Goal: Task Accomplishment & Management: Complete application form

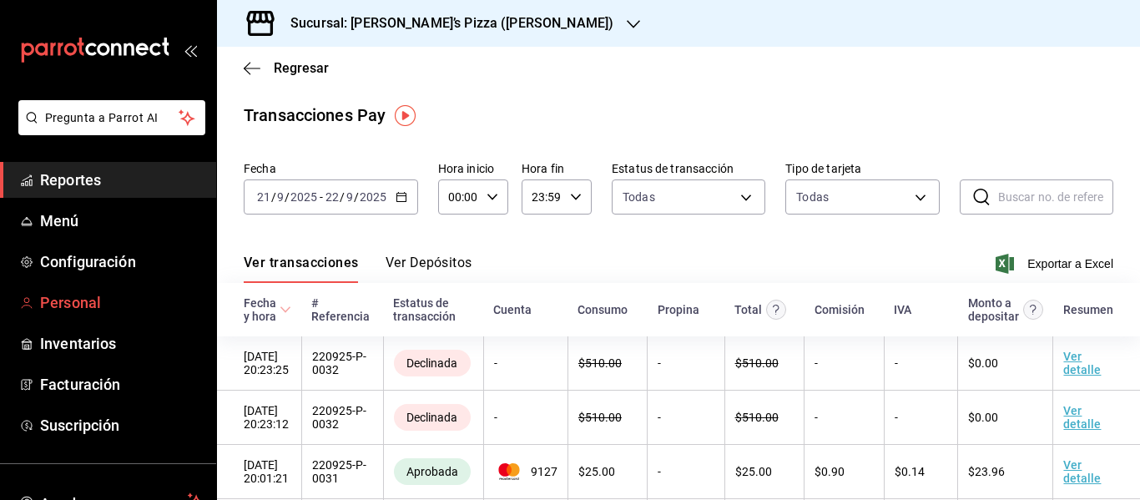
click at [75, 311] on span "Personal" at bounding box center [121, 302] width 163 height 23
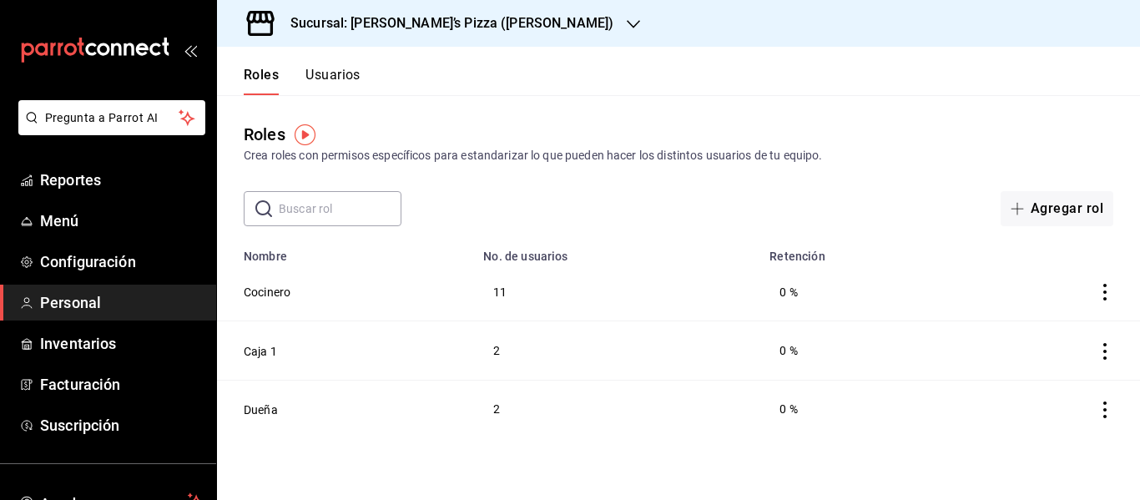
click at [335, 63] on div "Roles Usuarios" at bounding box center [289, 71] width 144 height 48
click at [341, 72] on button "Usuarios" at bounding box center [332, 81] width 55 height 28
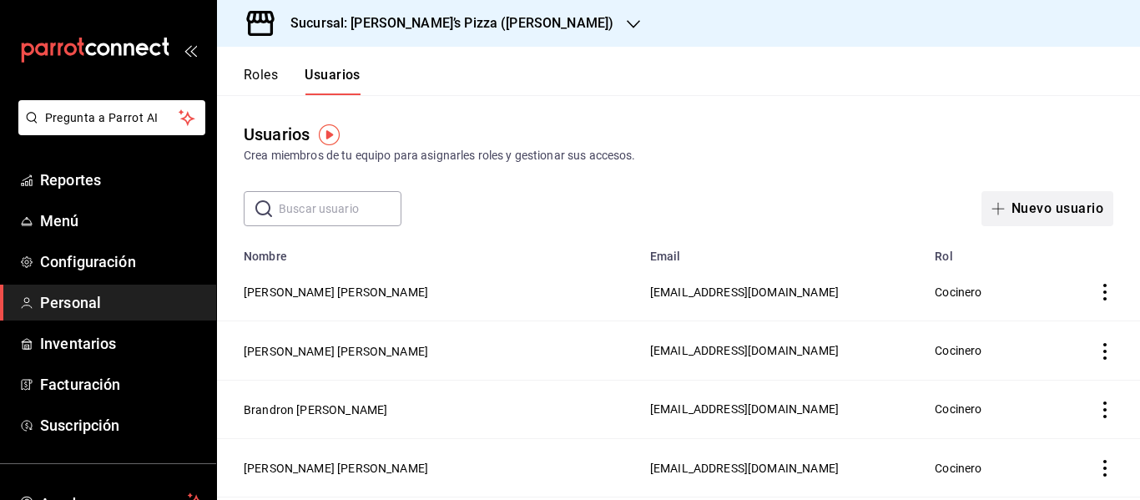
click at [1040, 211] on button "Nuevo usuario" at bounding box center [1047, 208] width 132 height 35
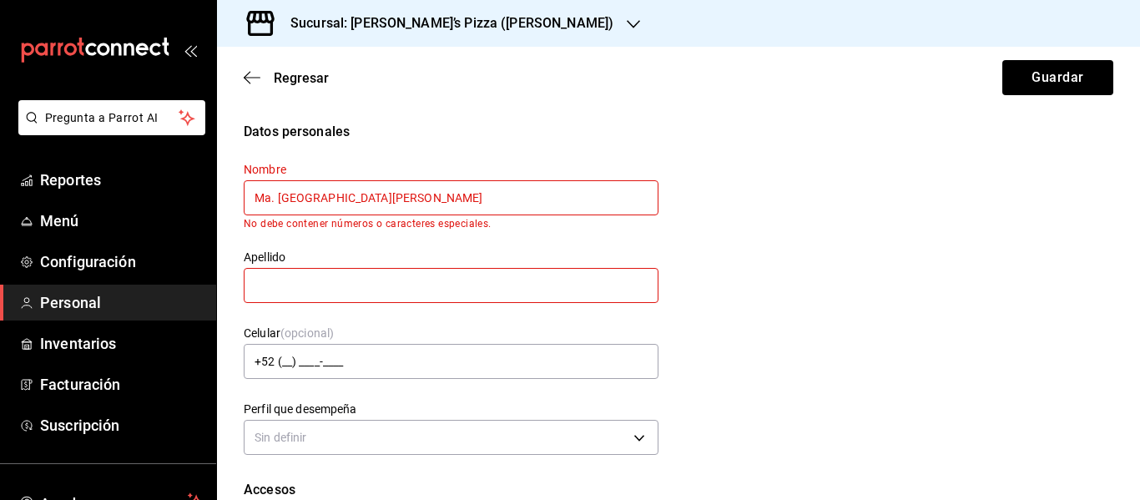
click at [278, 200] on input "Ma. [GEOGRAPHIC_DATA][PERSON_NAME]" at bounding box center [451, 197] width 415 height 35
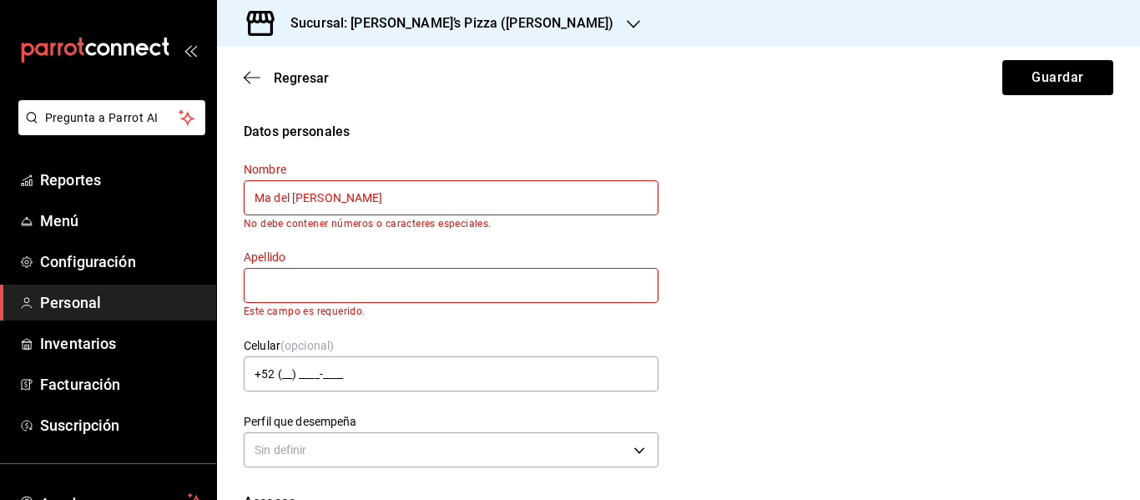
type input "Ma del [PERSON_NAME]"
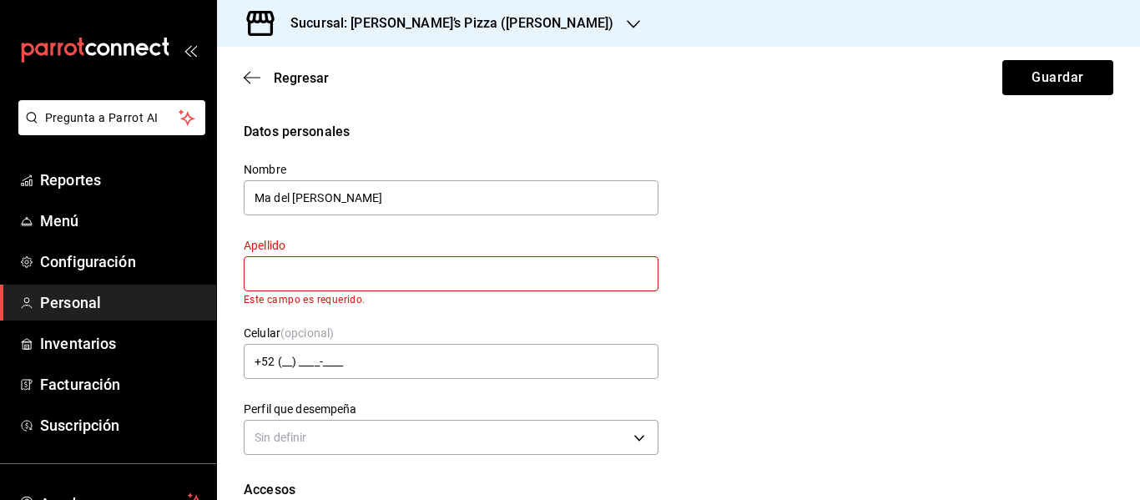
click at [317, 293] on div "Apellido Este campo es requerido." at bounding box center [451, 272] width 415 height 68
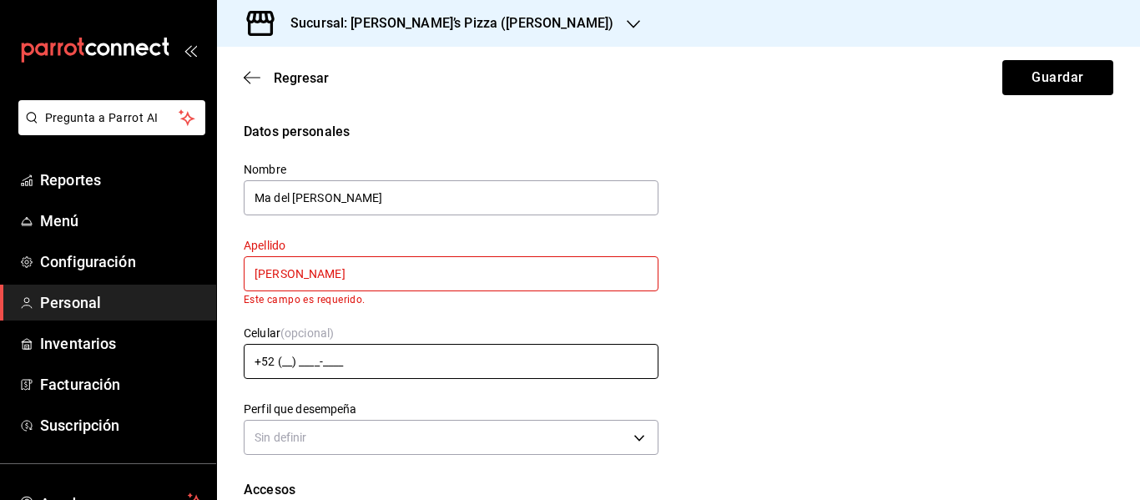
type input "[PERSON_NAME]"
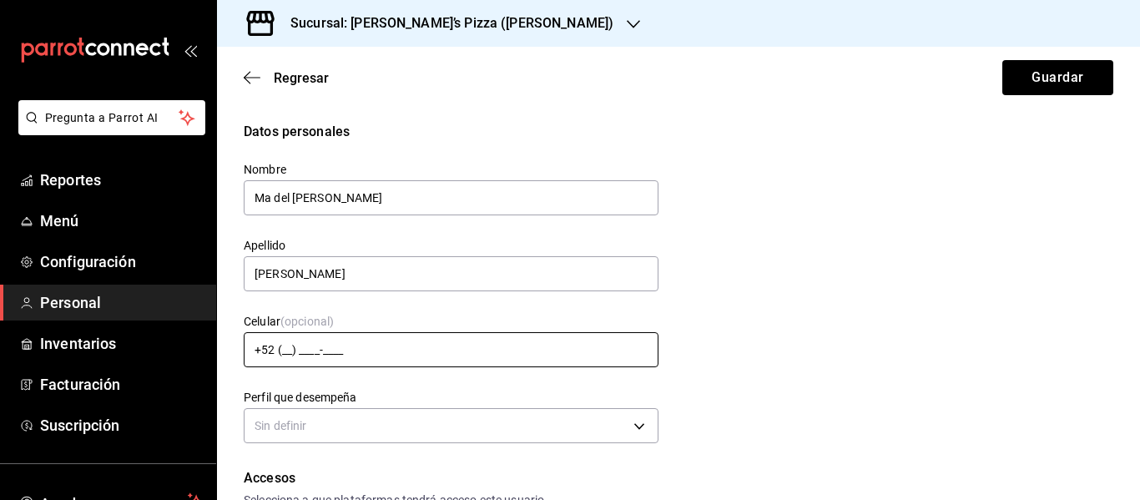
click at [280, 354] on input "+52 (__) ____-____" at bounding box center [451, 349] width 415 height 35
type input "[PHONE_NUMBER]"
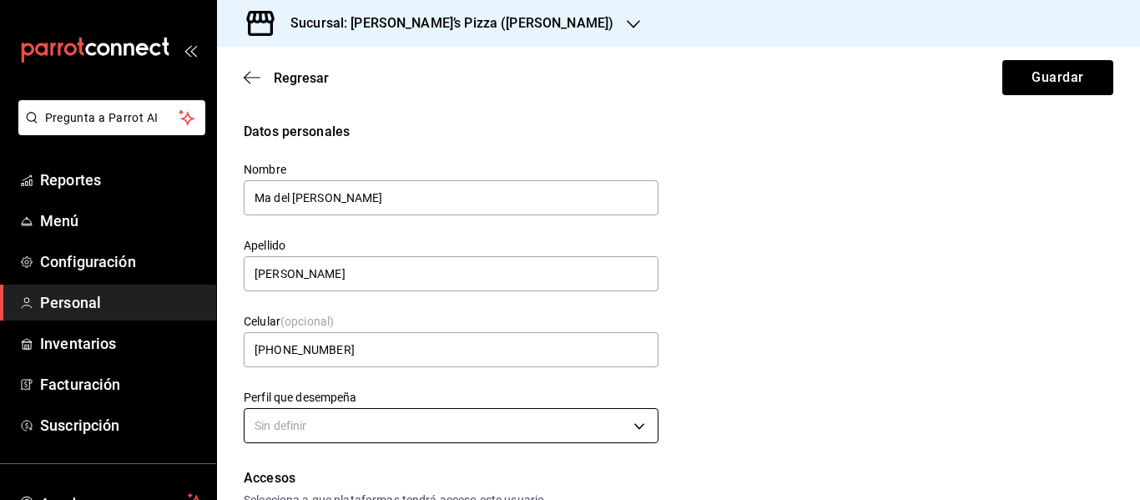
click at [502, 411] on body "Pregunta a Parrot AI Reportes Menú Configuración Personal Inventarios Facturaci…" at bounding box center [570, 250] width 1140 height 500
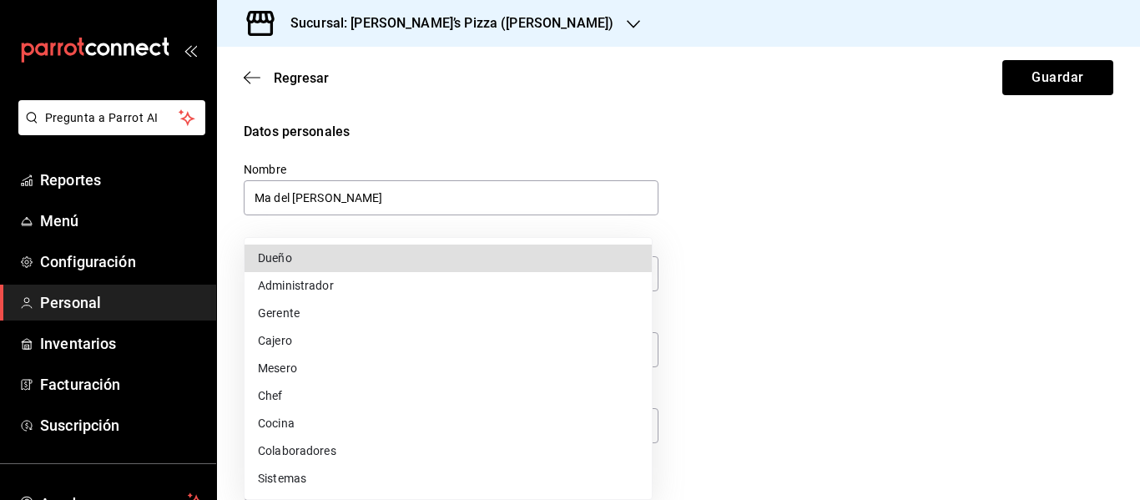
click at [389, 259] on li "Dueño" at bounding box center [447, 258] width 407 height 28
type input "OWNER"
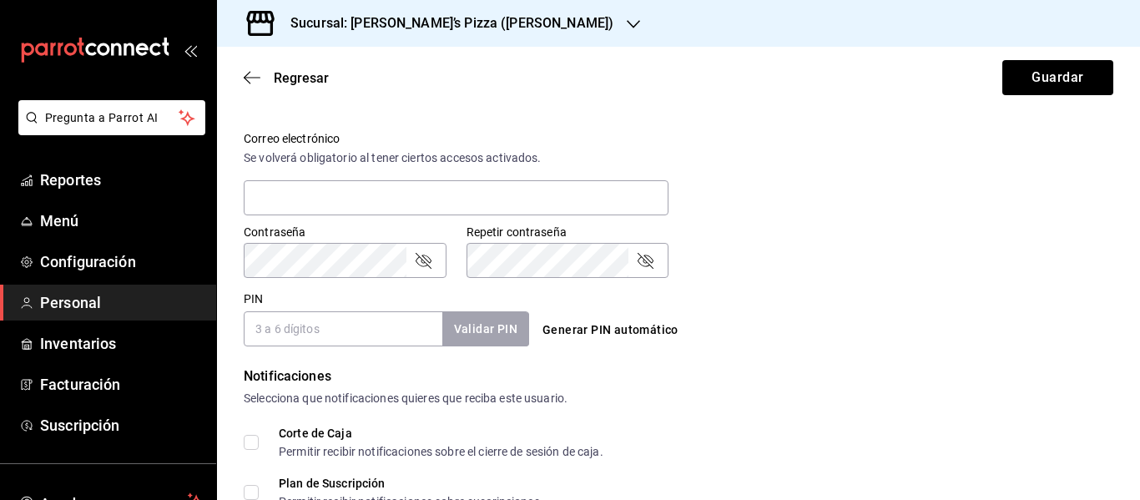
scroll to position [612, 0]
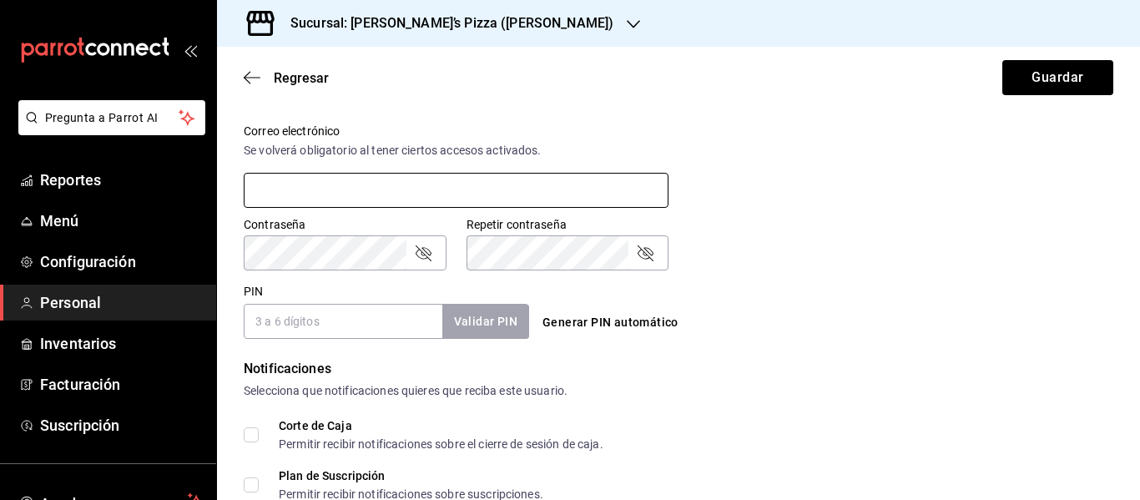
click at [355, 189] on input "text" at bounding box center [456, 190] width 425 height 35
paste input "[EMAIL_ADDRESS][DOMAIN_NAME]"
type input "[EMAIL_ADDRESS][DOMAIN_NAME]"
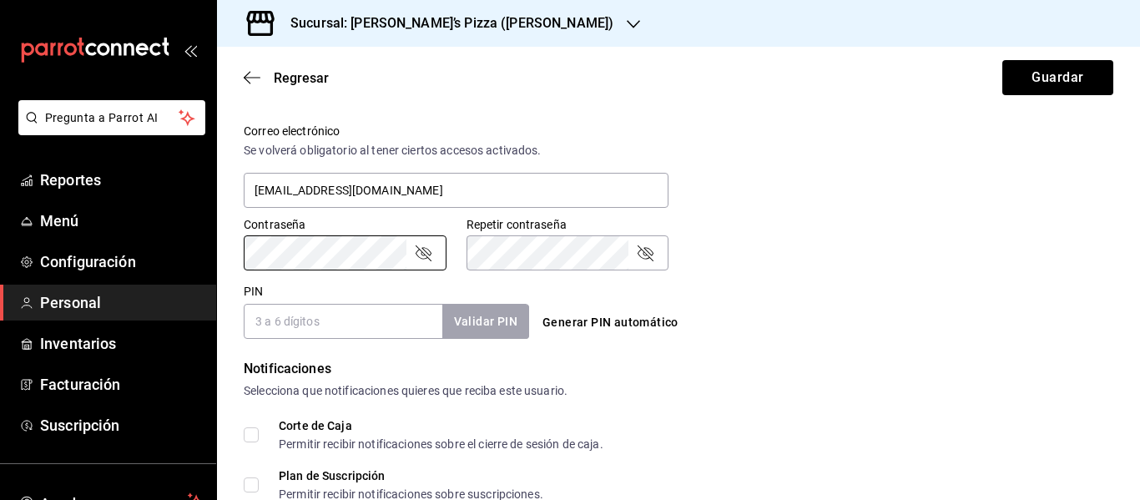
click at [350, 322] on input "PIN" at bounding box center [343, 321] width 199 height 35
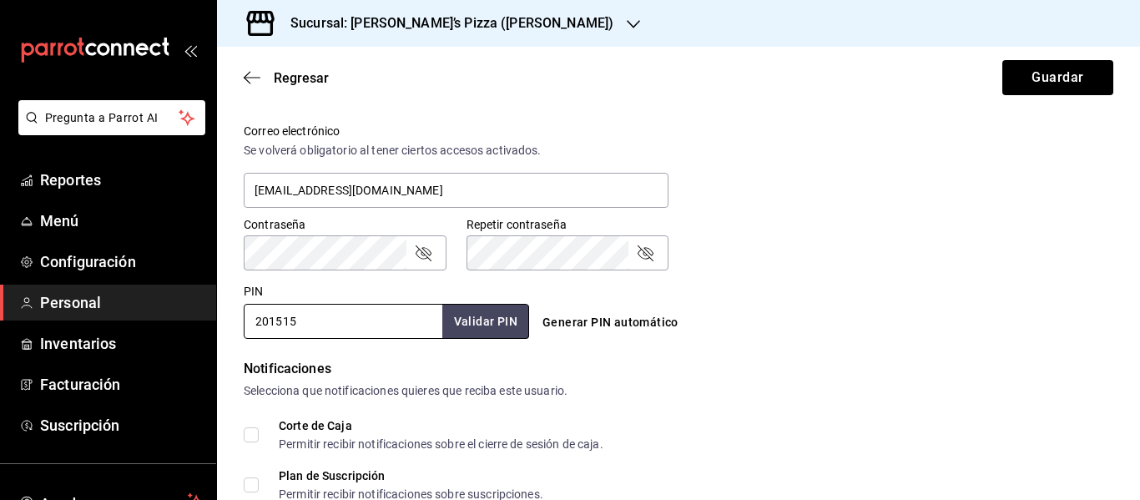
type input "201515"
click at [421, 250] on icon "passwordField" at bounding box center [423, 253] width 20 height 20
click at [645, 253] on icon "passwordField" at bounding box center [645, 253] width 20 height 20
click at [498, 317] on button "Validar PIN" at bounding box center [485, 322] width 88 height 36
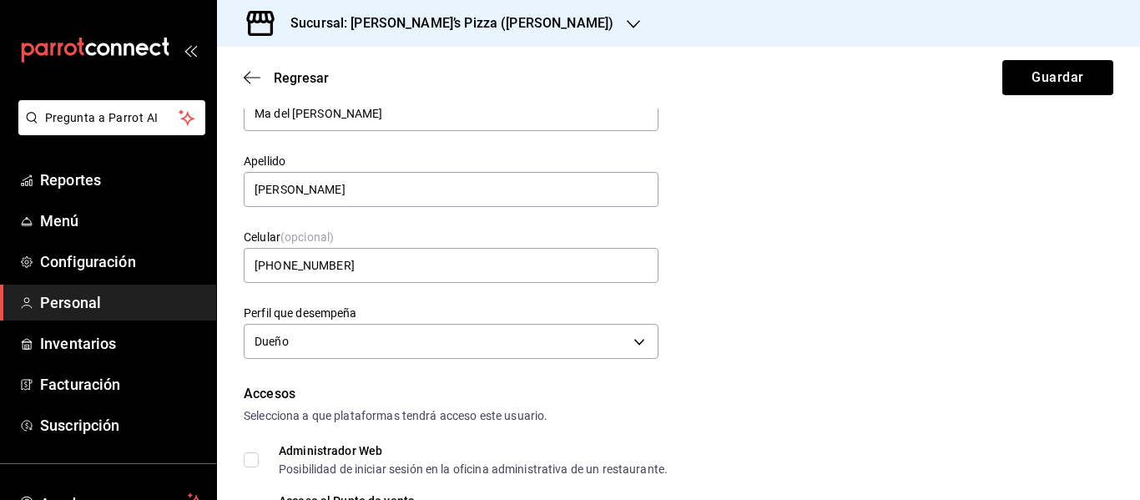
scroll to position [300, 0]
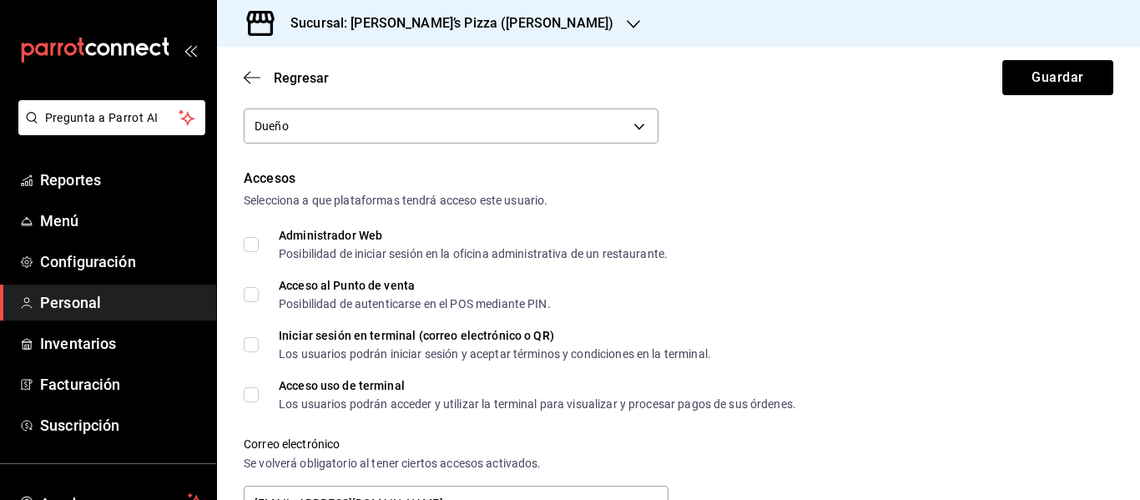
click at [251, 243] on input "Administrador Web Posibilidad de iniciar sesión en la oficina administrativa de…" at bounding box center [251, 244] width 15 height 15
checkbox input "true"
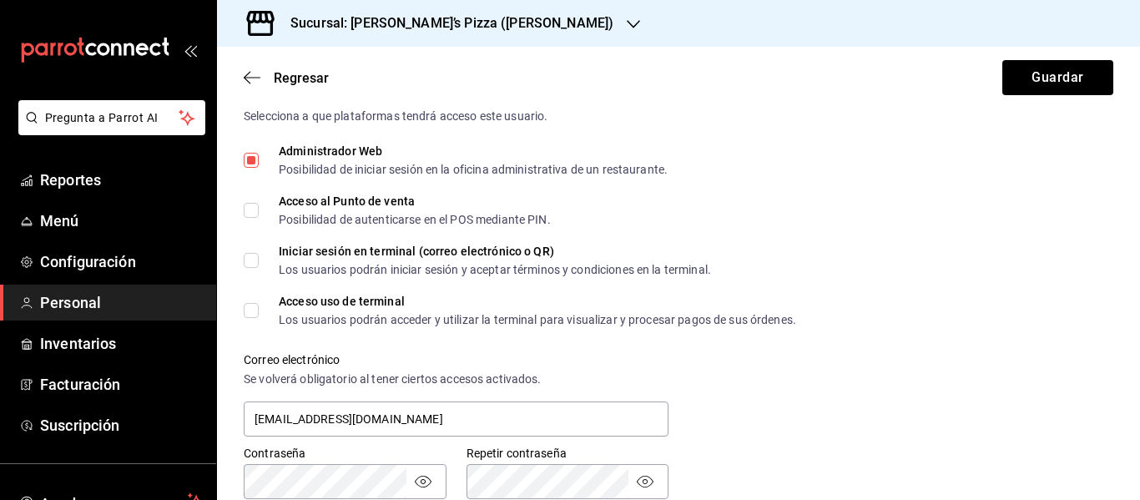
scroll to position [386, 0]
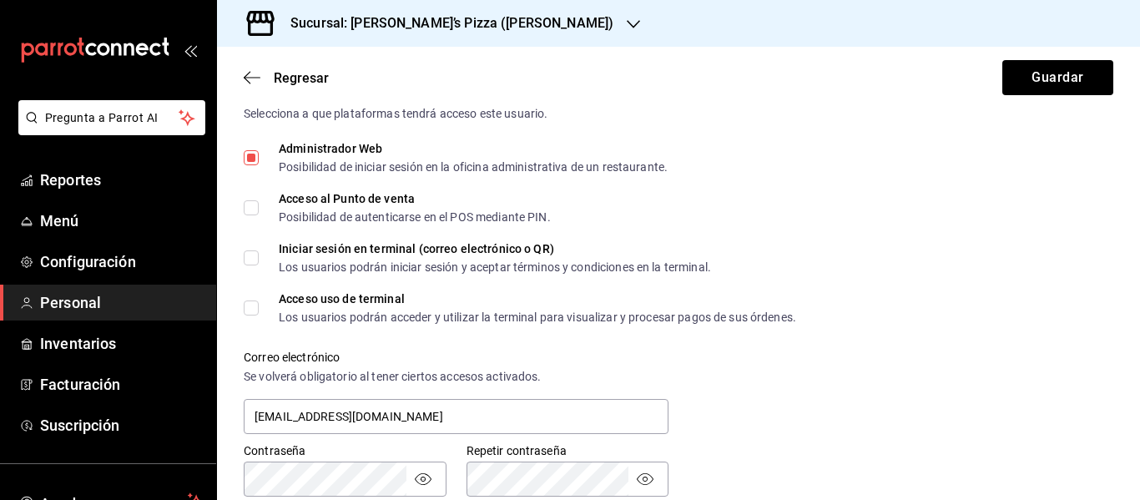
click at [254, 205] on input "Acceso al Punto de venta Posibilidad de autenticarse en el POS mediante PIN." at bounding box center [251, 207] width 15 height 15
checkbox input "true"
click at [246, 250] on input "Iniciar sesión en terminal (correo electrónico o QR) Los usuarios podrán inicia…" at bounding box center [251, 257] width 15 height 15
checkbox input "true"
click at [253, 300] on input "Acceso uso de terminal Los usuarios podrán acceder y utilizar la terminal para …" at bounding box center [251, 307] width 15 height 15
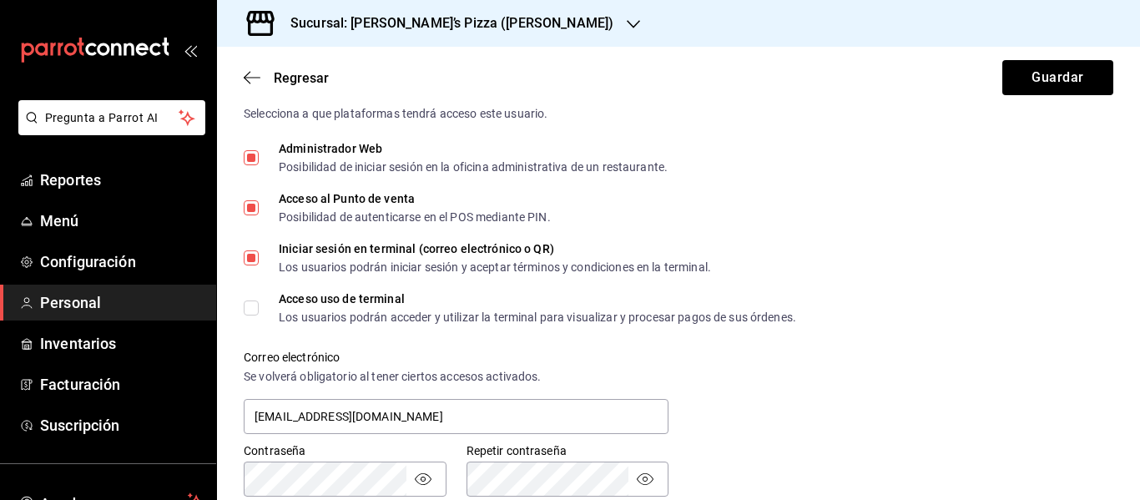
checkbox input "true"
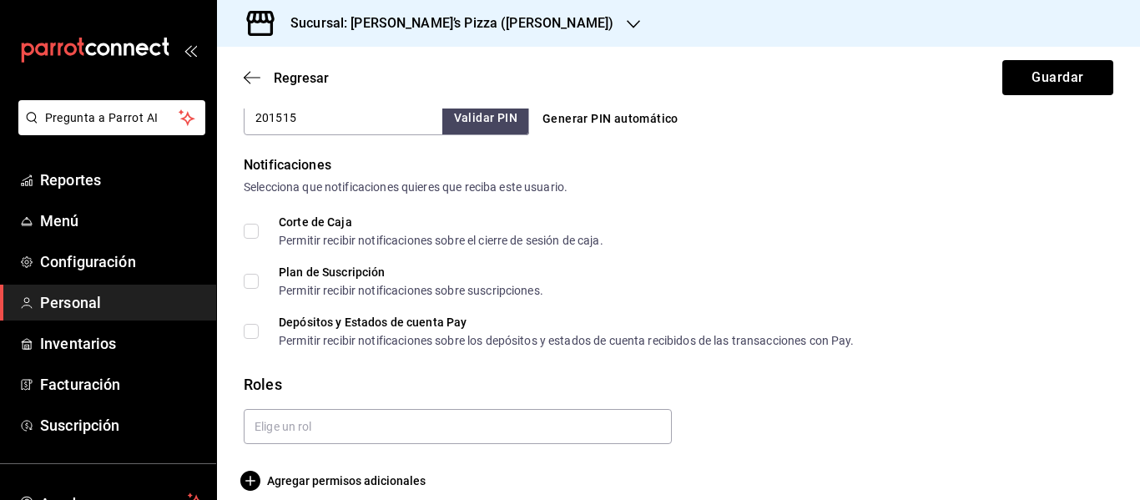
scroll to position [834, 0]
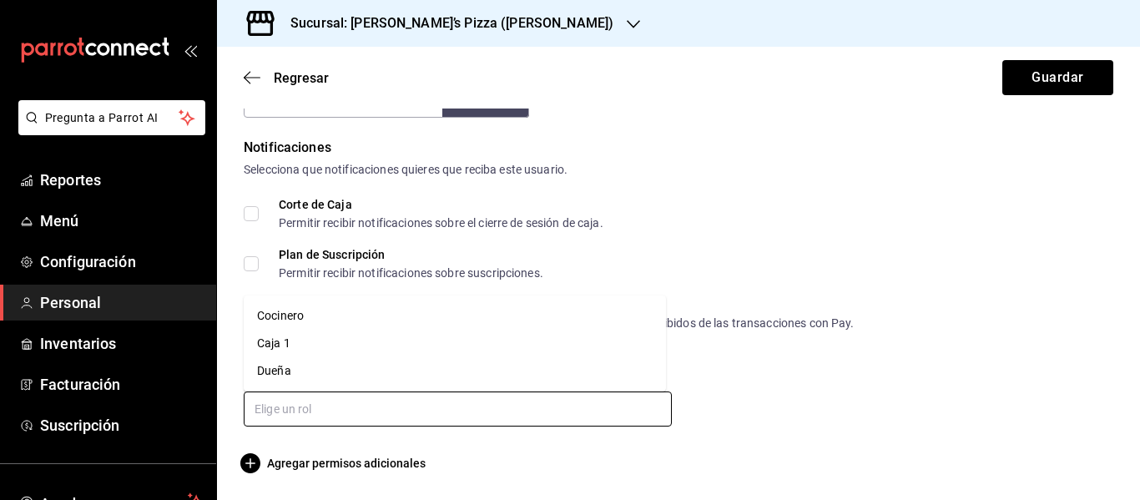
click at [337, 398] on input "text" at bounding box center [458, 408] width 428 height 35
click at [291, 360] on li "Dueña" at bounding box center [455, 371] width 422 height 28
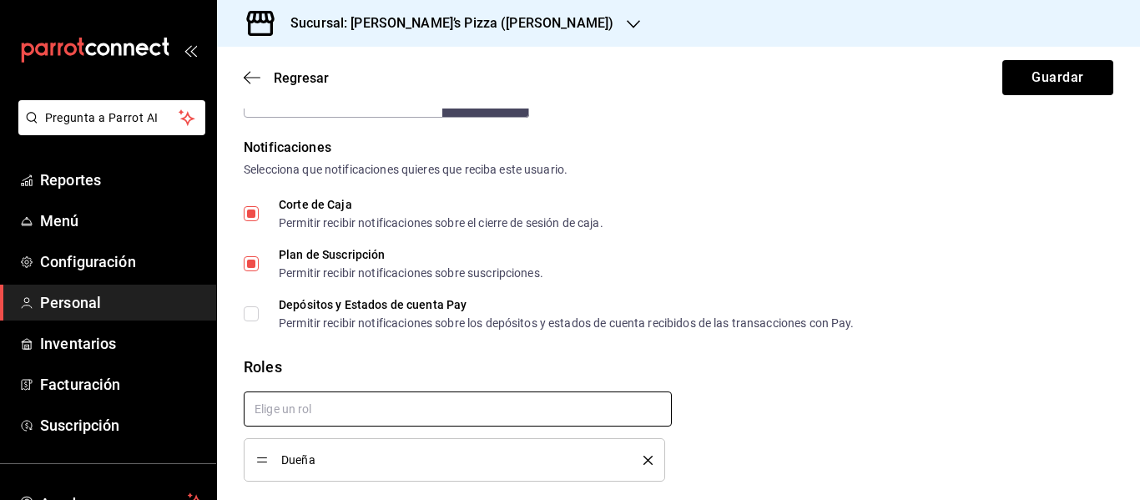
checkbox input "true"
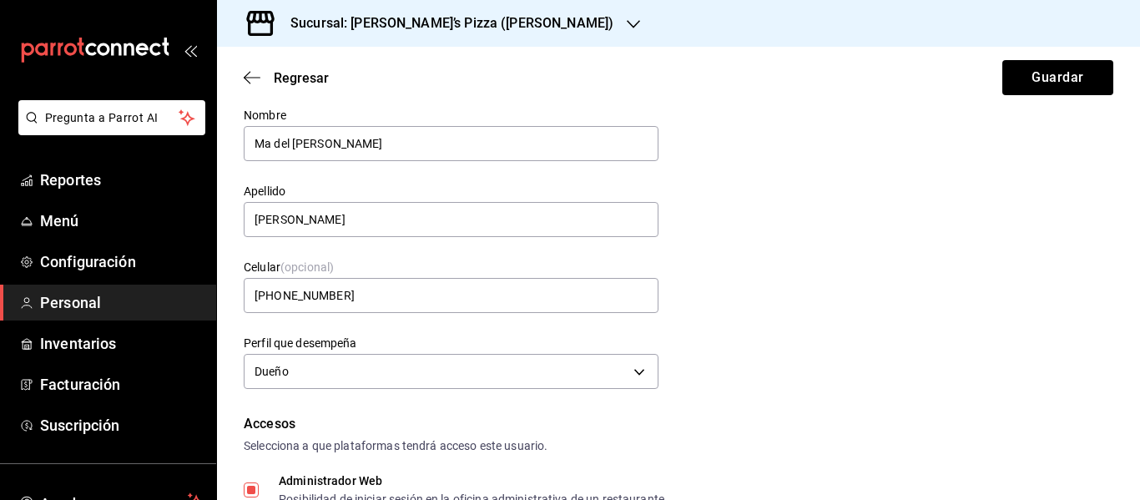
scroll to position [33, 0]
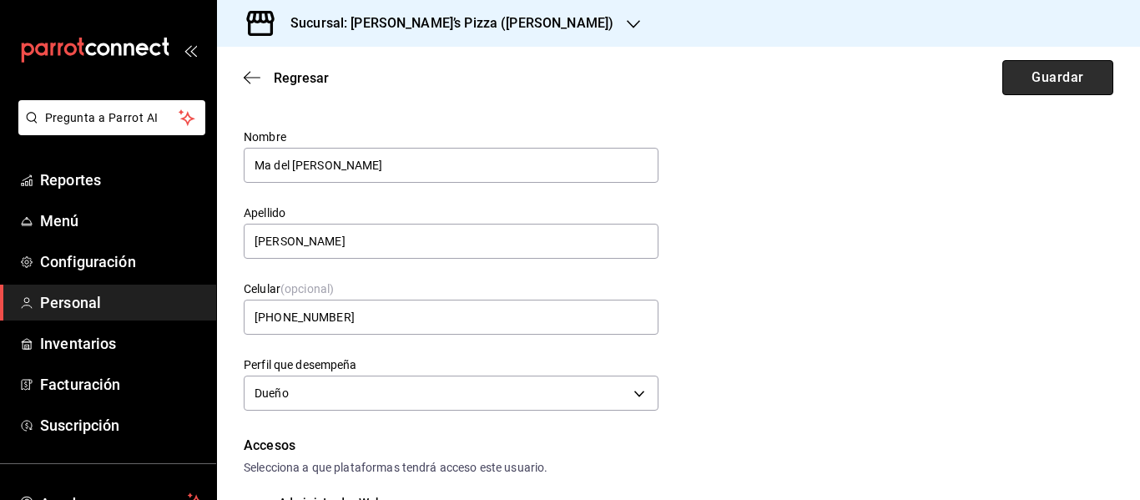
click at [1036, 82] on button "Guardar" at bounding box center [1057, 77] width 111 height 35
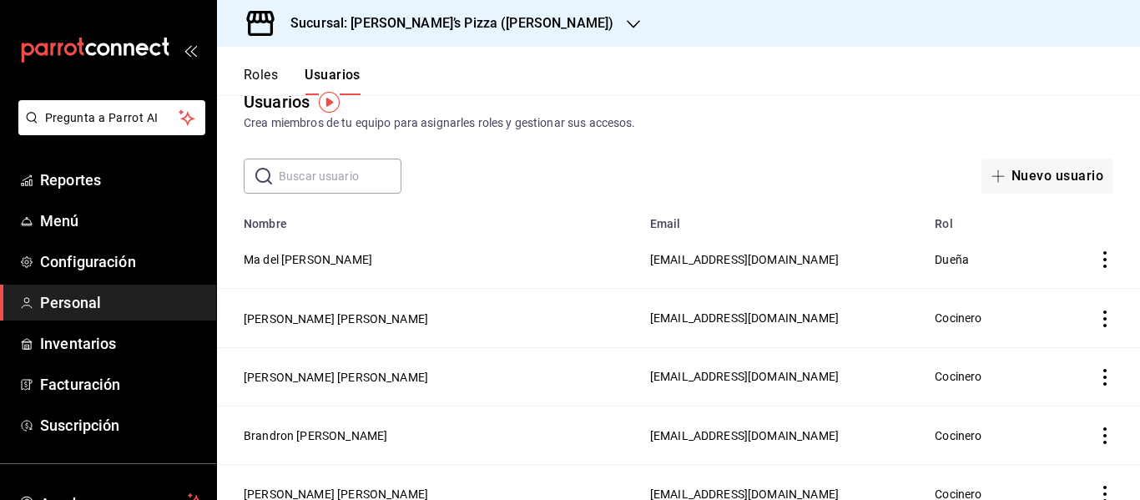
click at [463, 24] on h3 "Sucursal: [PERSON_NAME]’s Pizza ([PERSON_NAME])" at bounding box center [445, 23] width 336 height 20
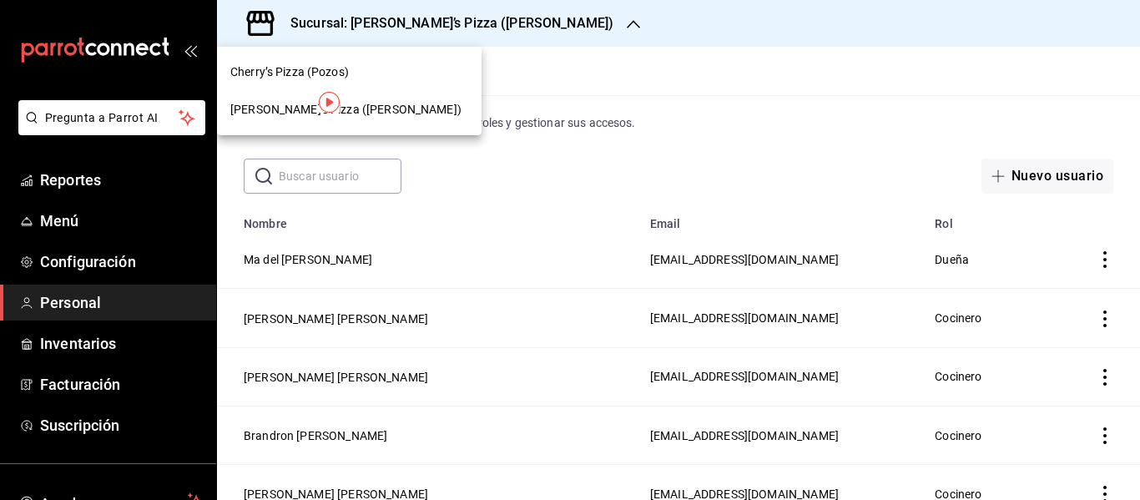
click at [398, 64] on div "Cherry’s Pizza (Pozos)" at bounding box center [349, 72] width 238 height 18
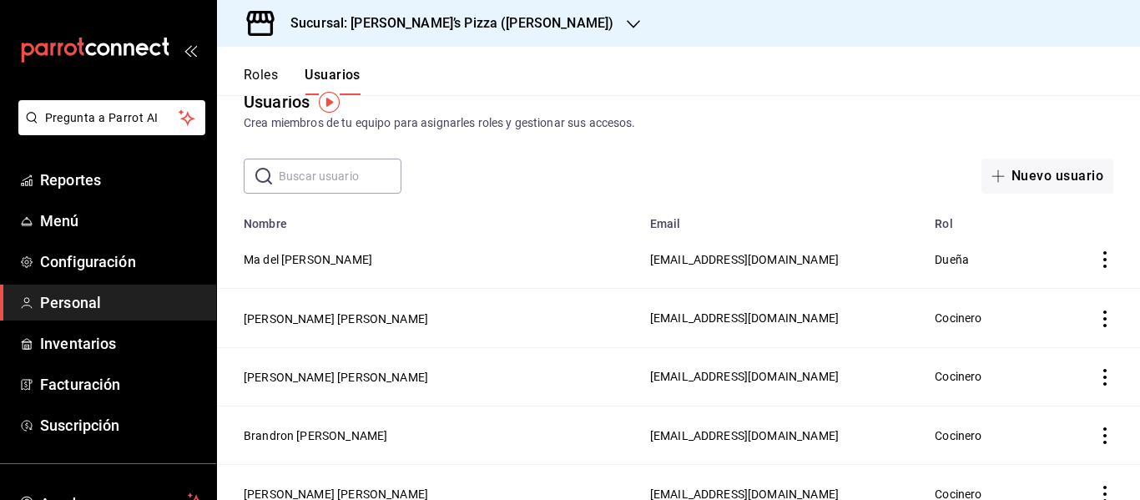
click at [437, 22] on h3 "Sucursal: [PERSON_NAME]’s Pizza ([PERSON_NAME])" at bounding box center [445, 23] width 336 height 20
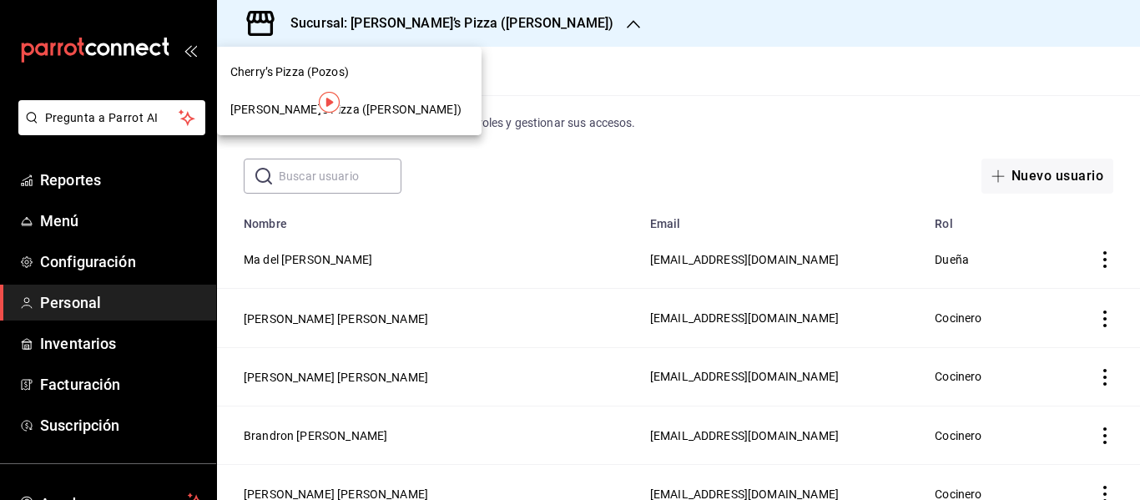
click at [374, 113] on span "[PERSON_NAME]'s Pizza ([PERSON_NAME])" at bounding box center [345, 110] width 231 height 18
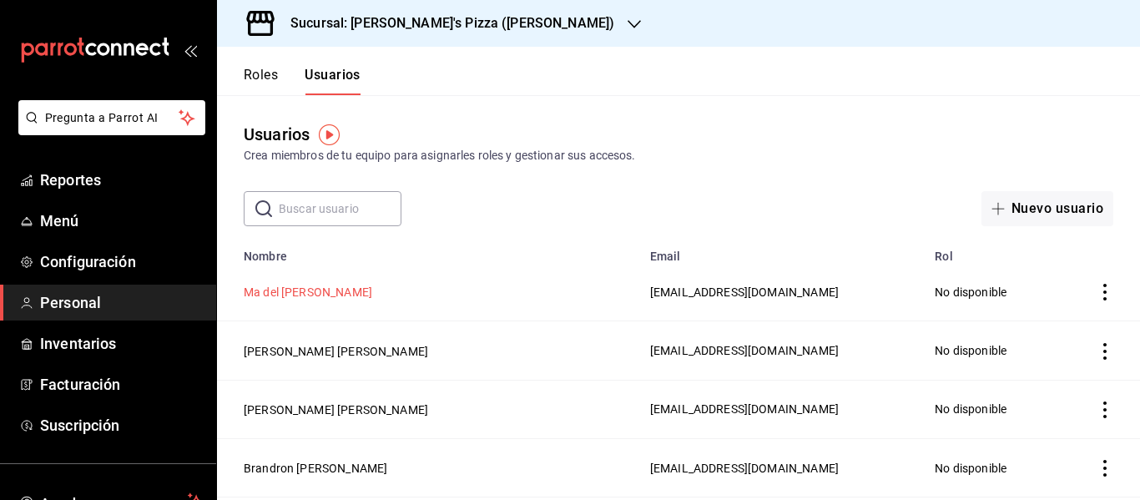
click at [304, 295] on button "Ma del [PERSON_NAME]" at bounding box center [308, 292] width 128 height 17
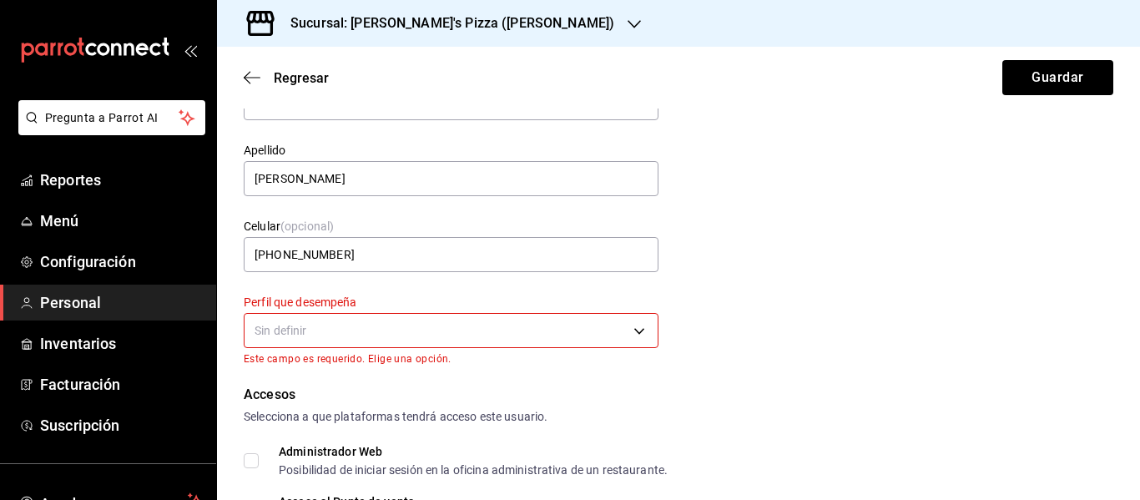
scroll to position [105, 0]
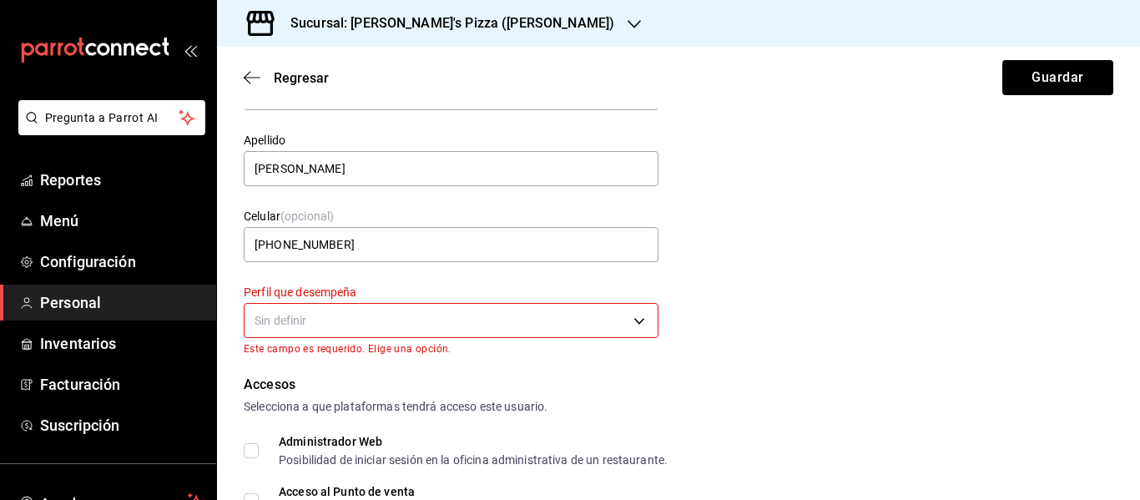
click at [378, 321] on body "Pregunta a Parrot AI Reportes Menú Configuración Personal Inventarios Facturaci…" at bounding box center [570, 250] width 1140 height 500
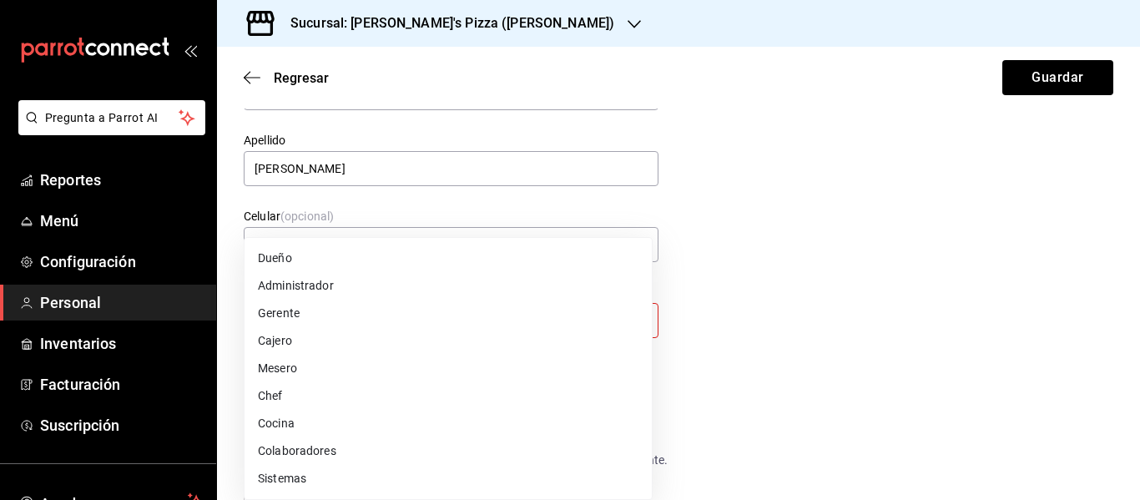
click at [292, 261] on li "Dueño" at bounding box center [447, 258] width 407 height 28
type input "OWNER"
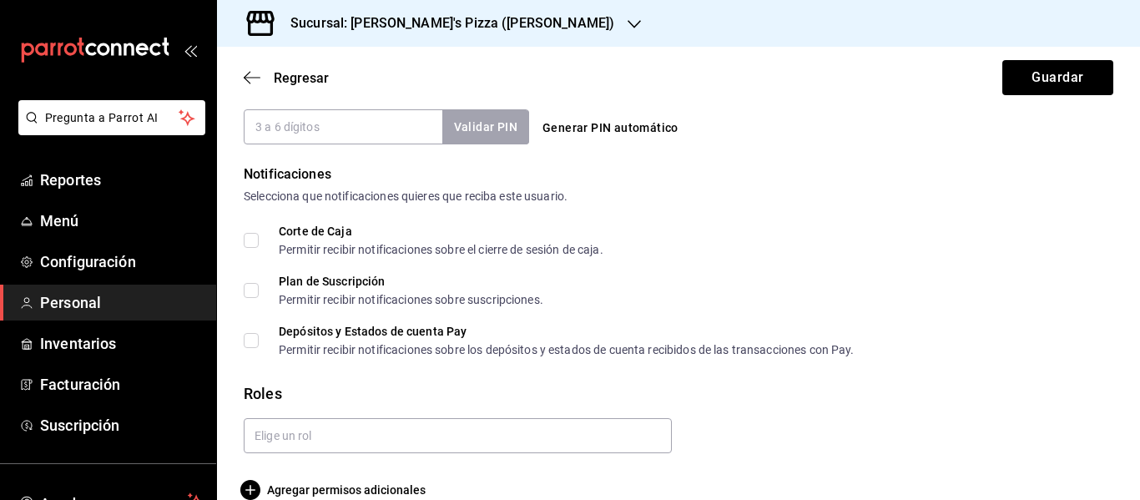
scroll to position [834, 0]
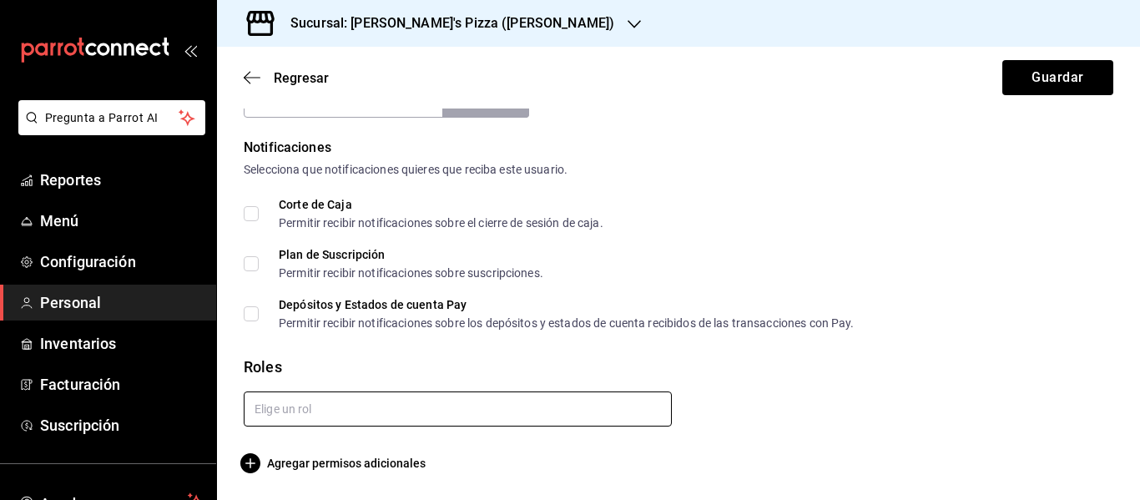
click at [448, 401] on input "text" at bounding box center [458, 408] width 428 height 35
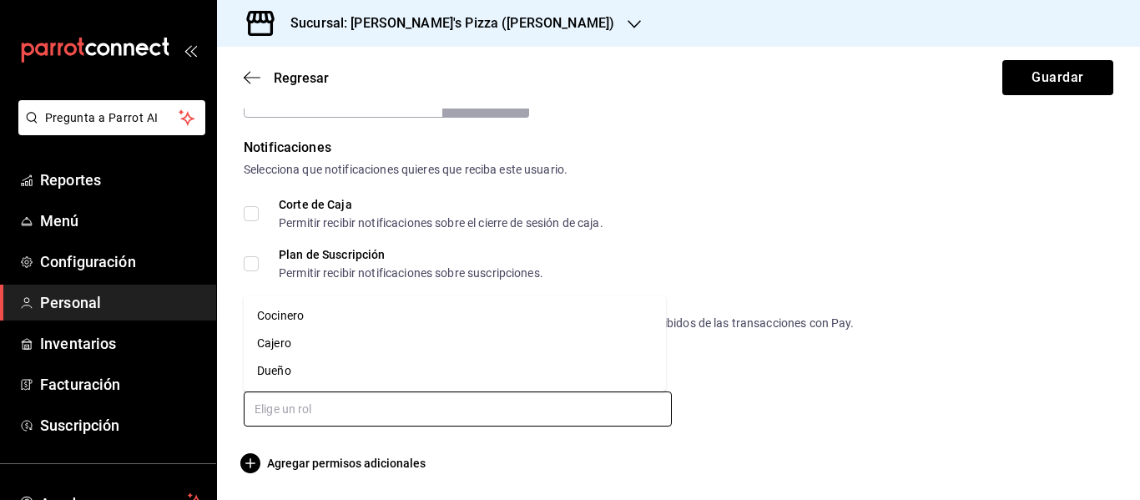
click at [281, 367] on li "Dueño" at bounding box center [455, 371] width 422 height 28
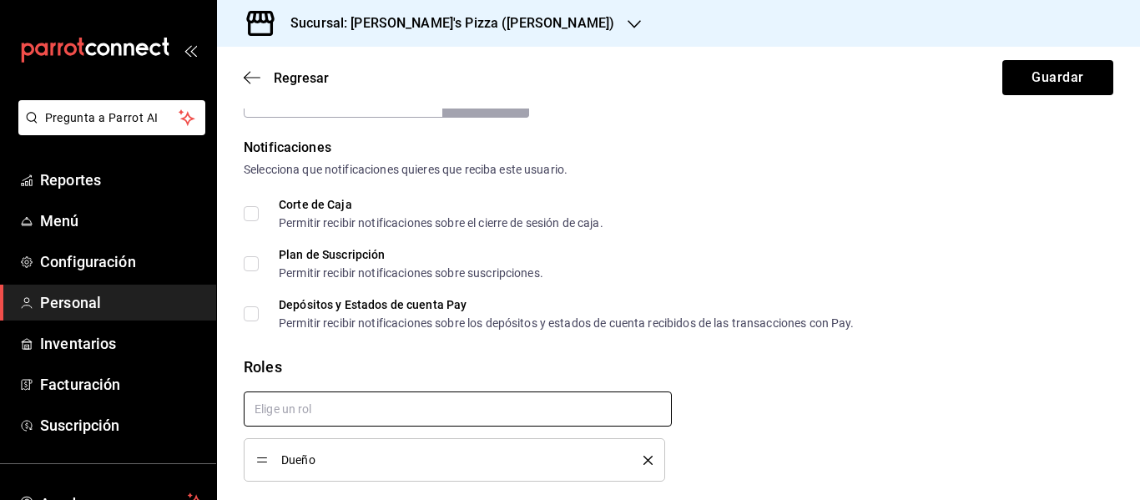
checkbox input "true"
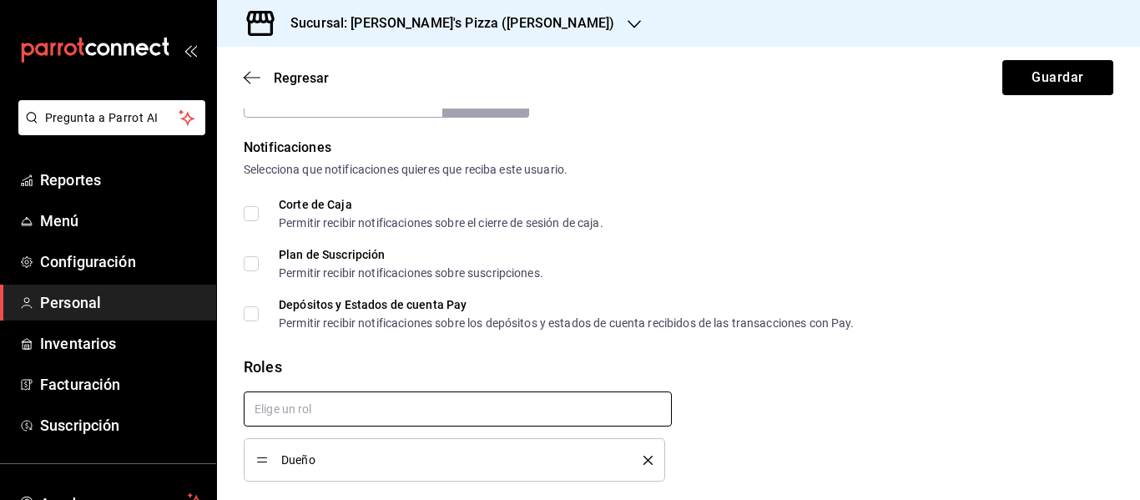
checkbox input "true"
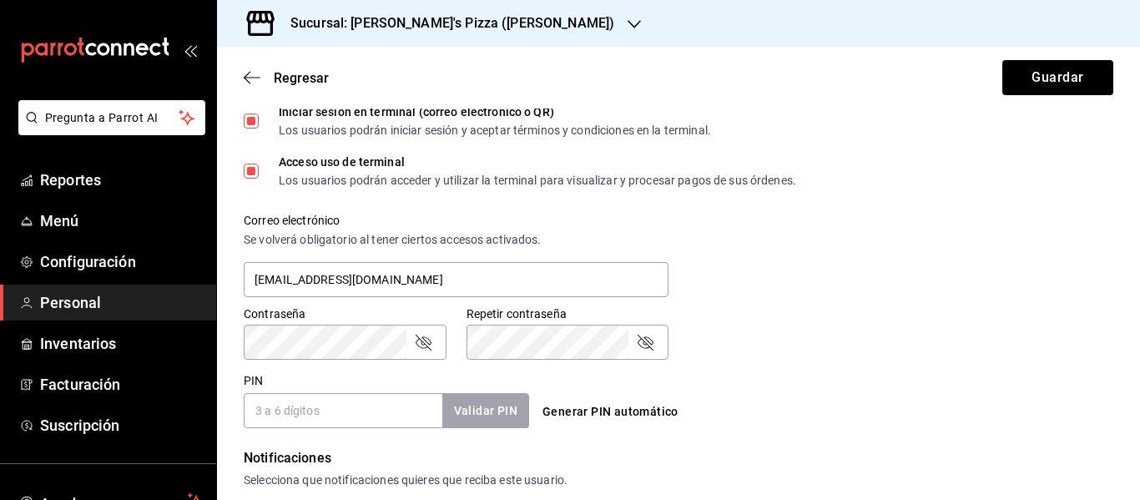
scroll to position [528, 0]
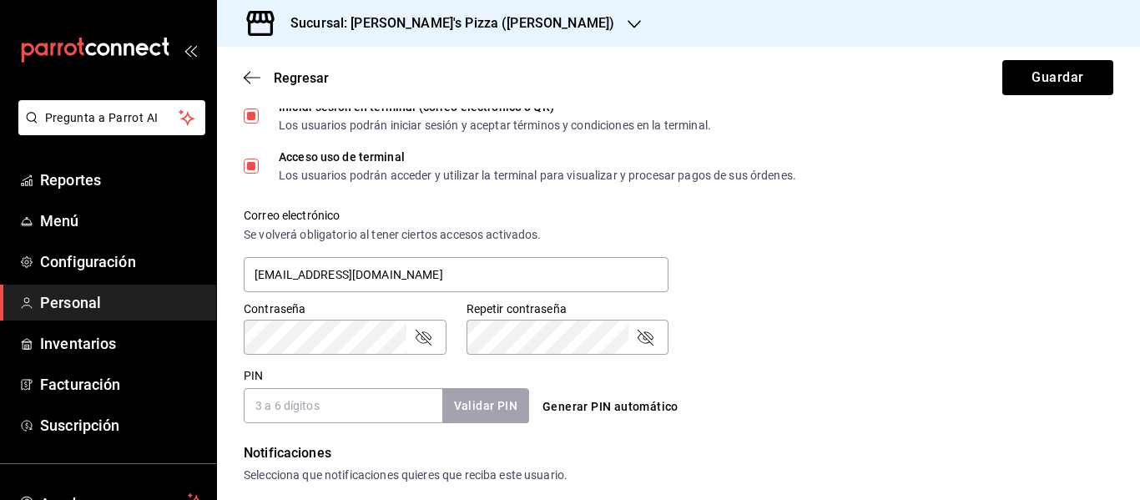
click at [372, 392] on input "PIN" at bounding box center [343, 405] width 199 height 35
type input "201515"
click at [470, 403] on button "Validar PIN" at bounding box center [485, 406] width 88 height 36
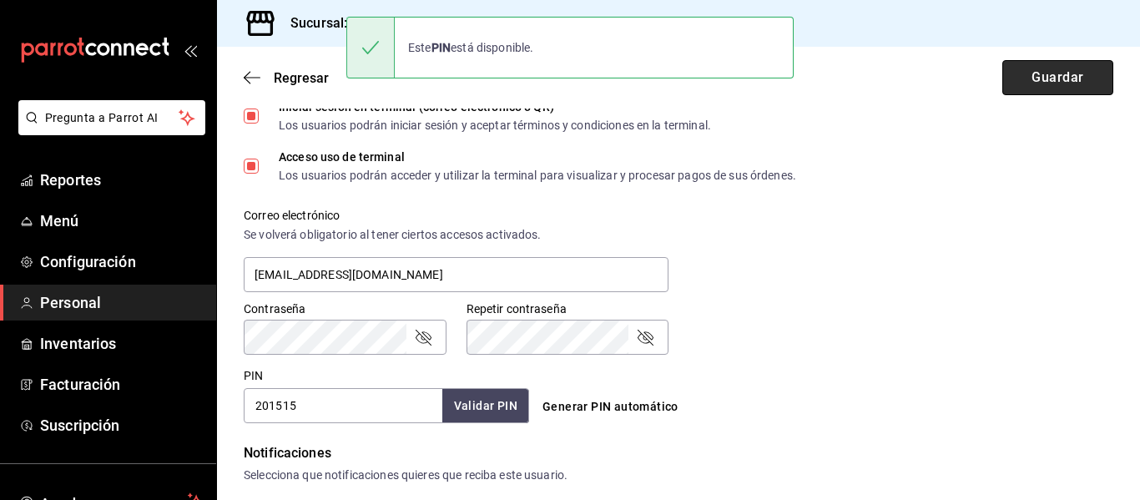
click at [1067, 63] on button "Guardar" at bounding box center [1057, 77] width 111 height 35
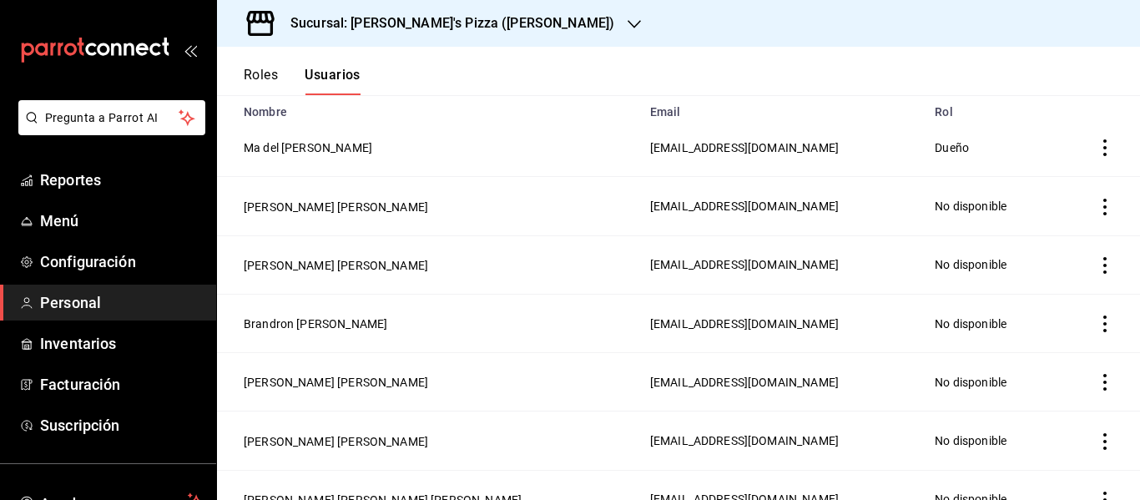
scroll to position [147, 0]
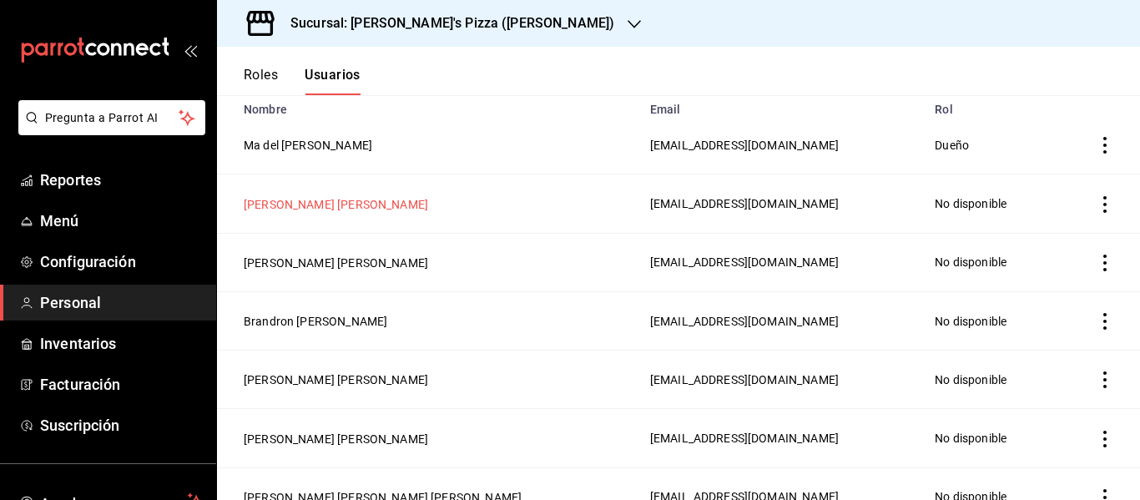
click at [370, 197] on button "[PERSON_NAME] [PERSON_NAME]" at bounding box center [336, 204] width 184 height 17
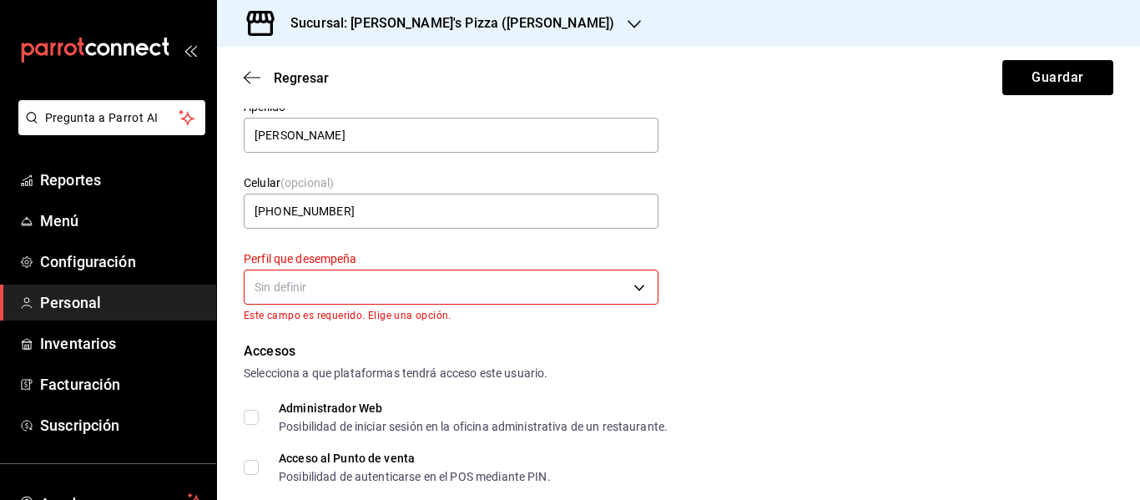
scroll to position [146, 0]
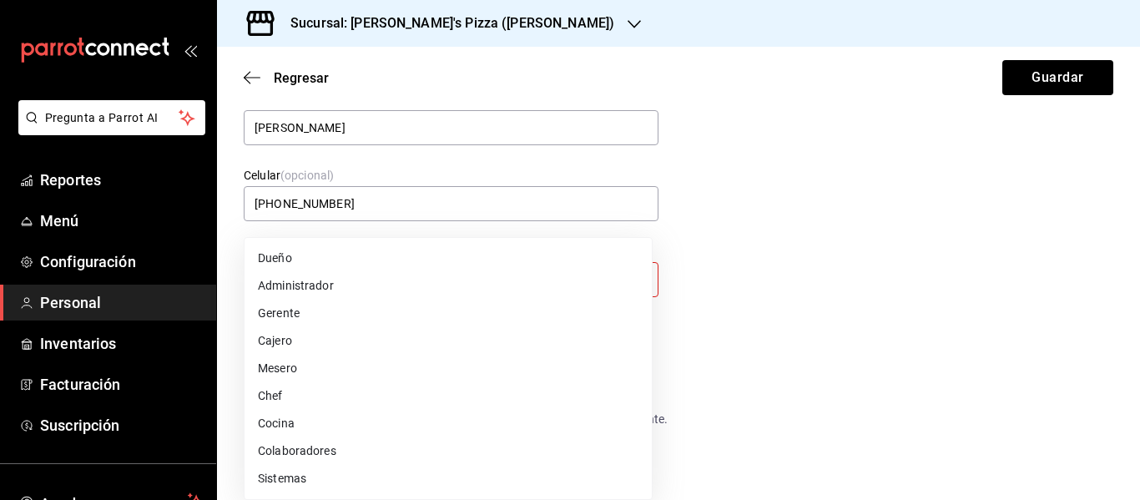
click at [401, 280] on body "Pregunta a Parrot AI Reportes Menú Configuración Personal Inventarios Facturaci…" at bounding box center [570, 250] width 1140 height 500
click at [329, 418] on li "Cocina" at bounding box center [447, 424] width 407 height 28
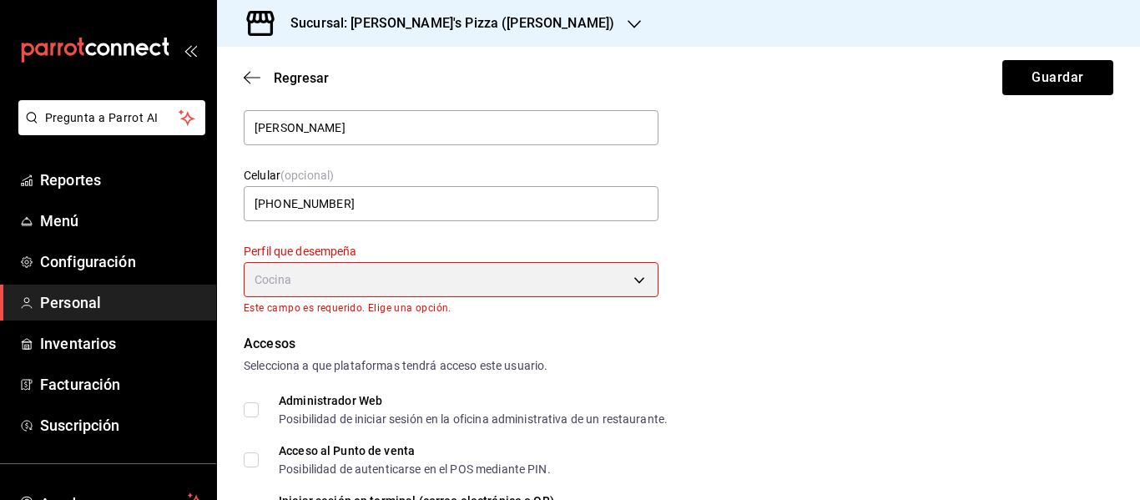
type input "KITCHEN"
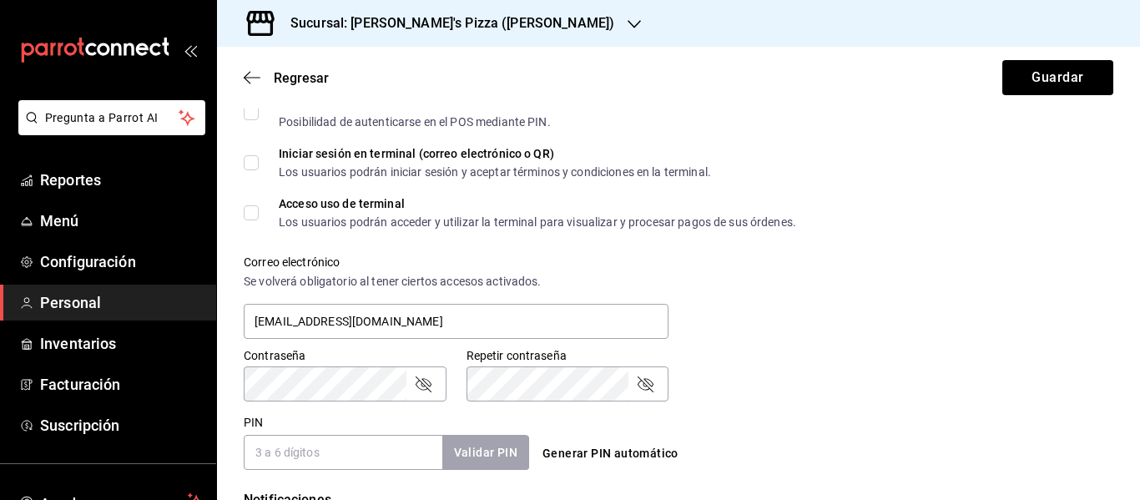
scroll to position [834, 0]
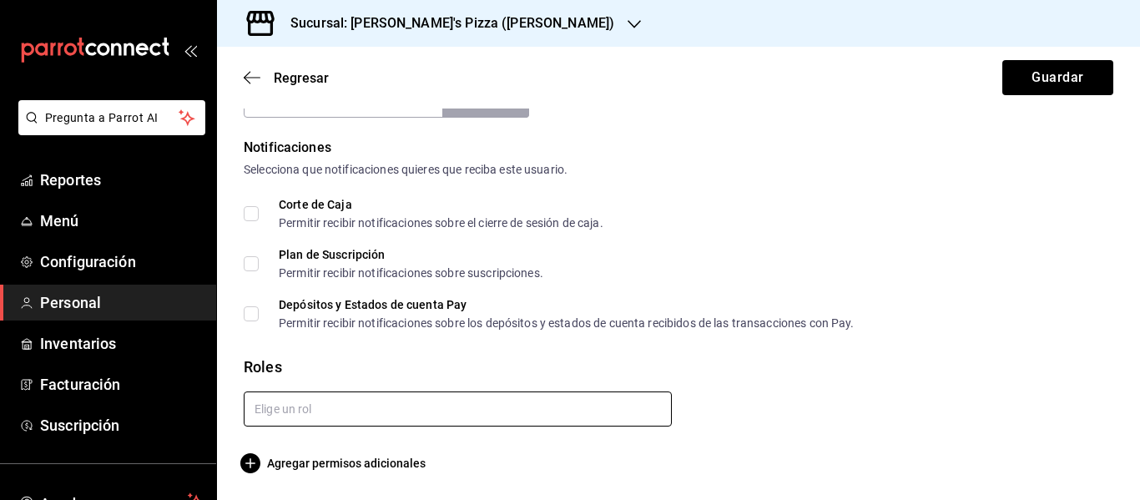
click at [578, 405] on input "text" at bounding box center [458, 408] width 428 height 35
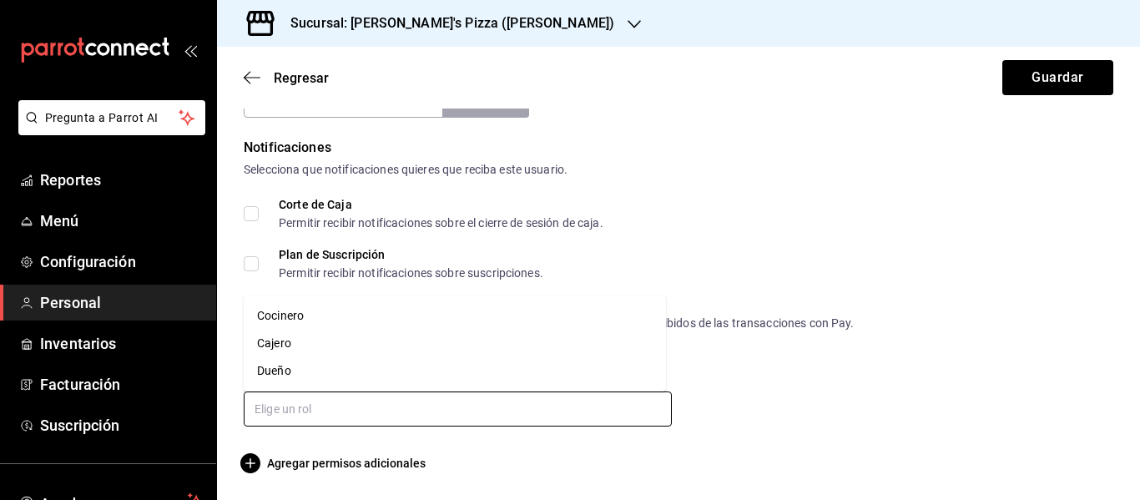
click at [367, 321] on li "Cocinero" at bounding box center [455, 316] width 422 height 28
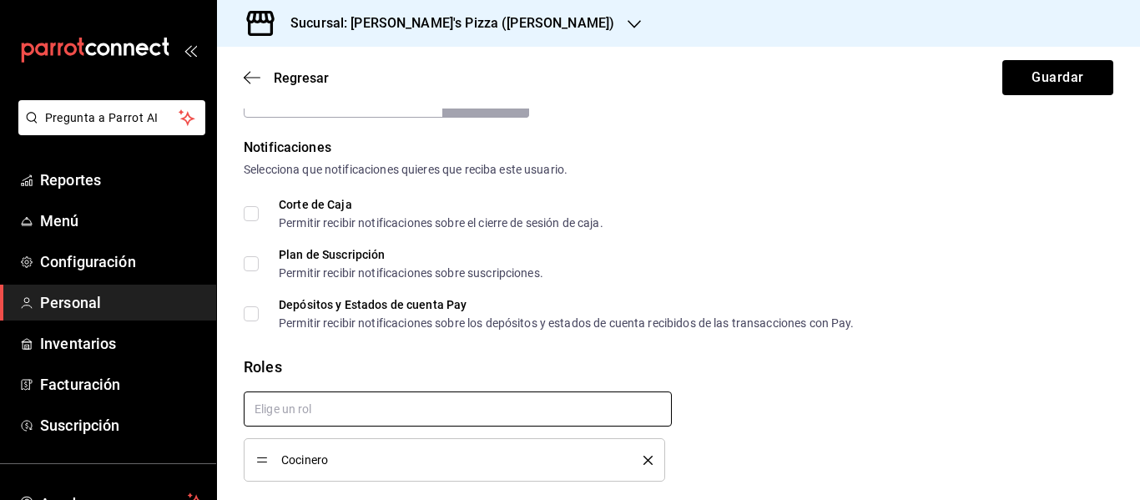
checkbox input "true"
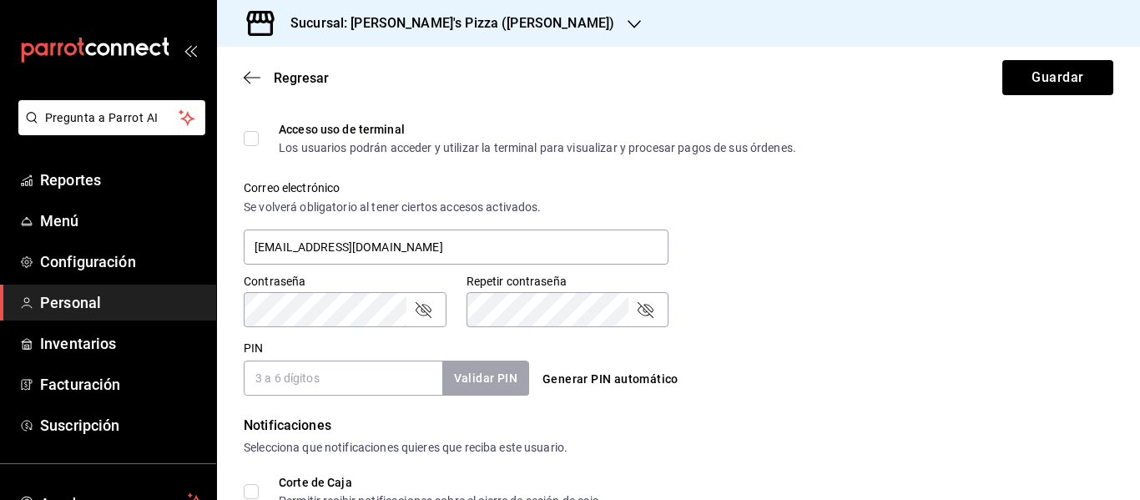
scroll to position [535, 0]
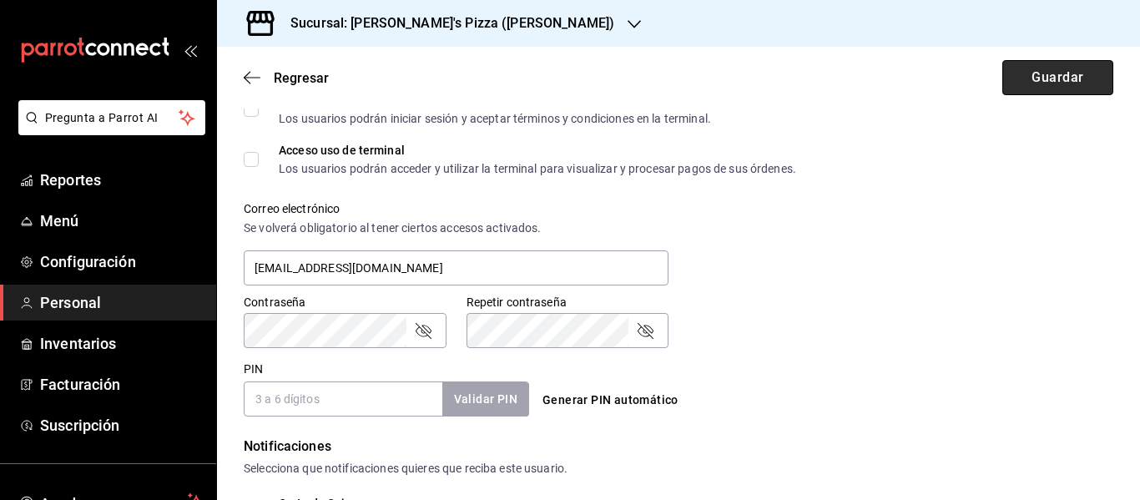
click at [1060, 71] on button "Guardar" at bounding box center [1057, 77] width 111 height 35
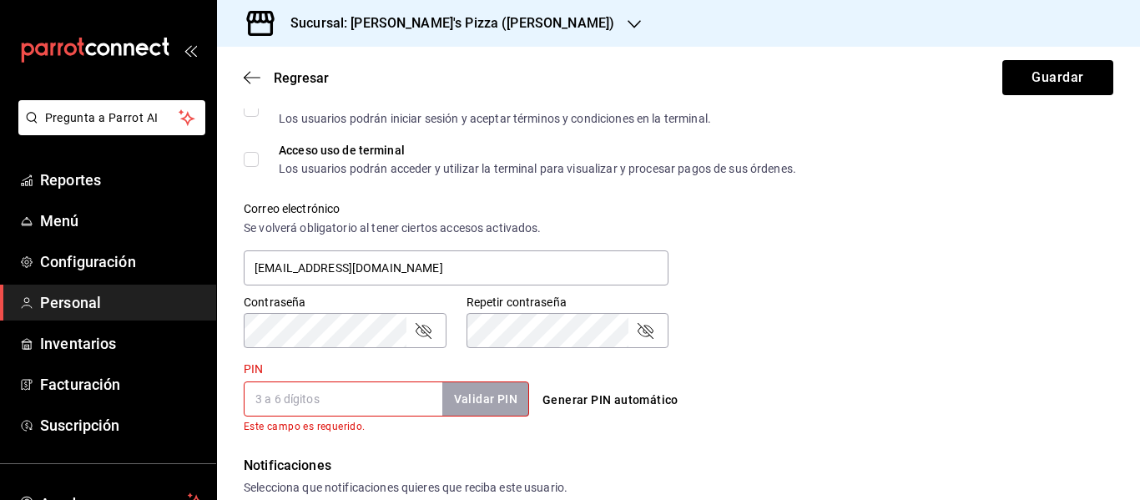
click at [501, 395] on div "Validar PIN" at bounding box center [485, 399] width 87 height 34
click at [590, 405] on button "Generar PIN automático" at bounding box center [610, 400] width 149 height 31
type input "5536"
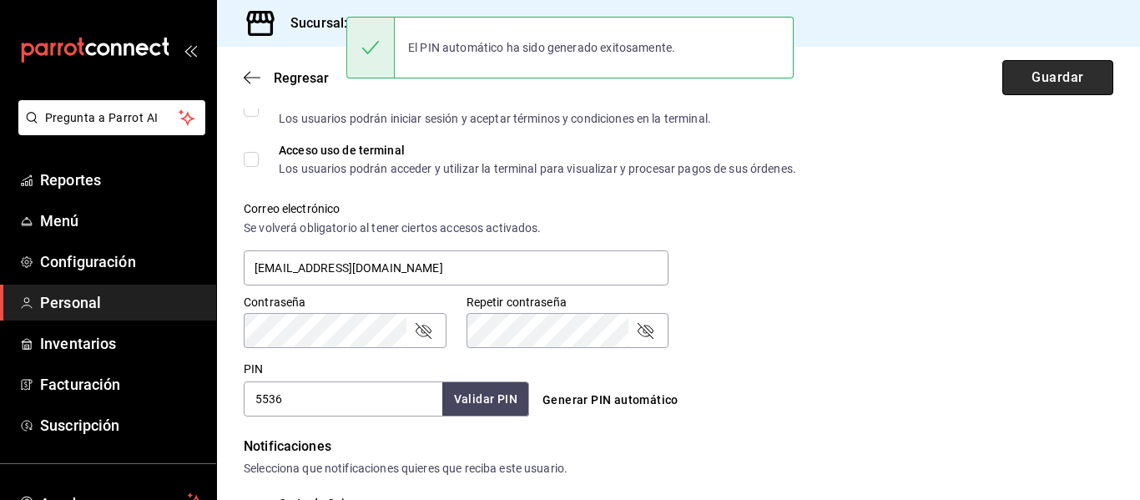
click at [1041, 70] on button "Guardar" at bounding box center [1057, 77] width 111 height 35
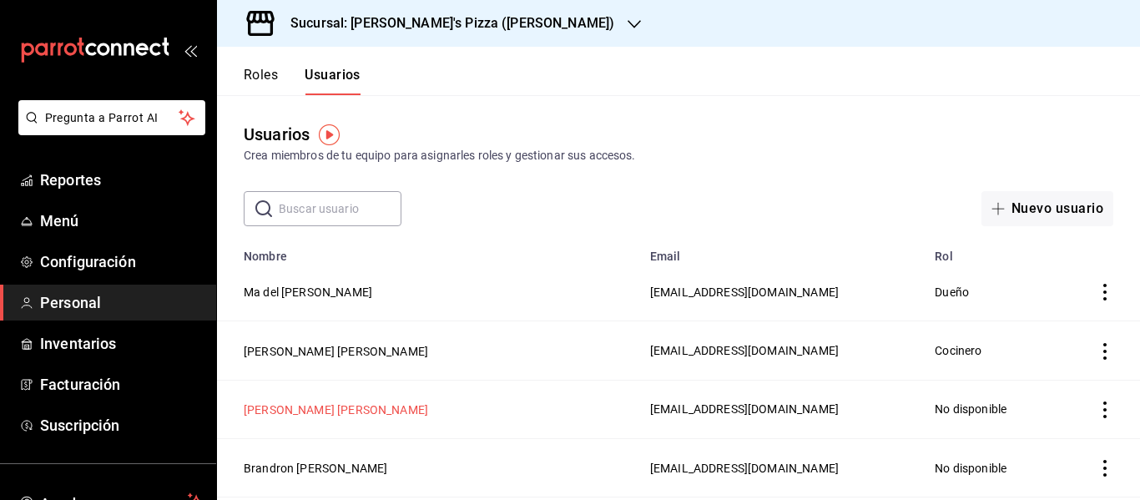
click at [386, 408] on button "[PERSON_NAME] [PERSON_NAME]" at bounding box center [336, 409] width 184 height 17
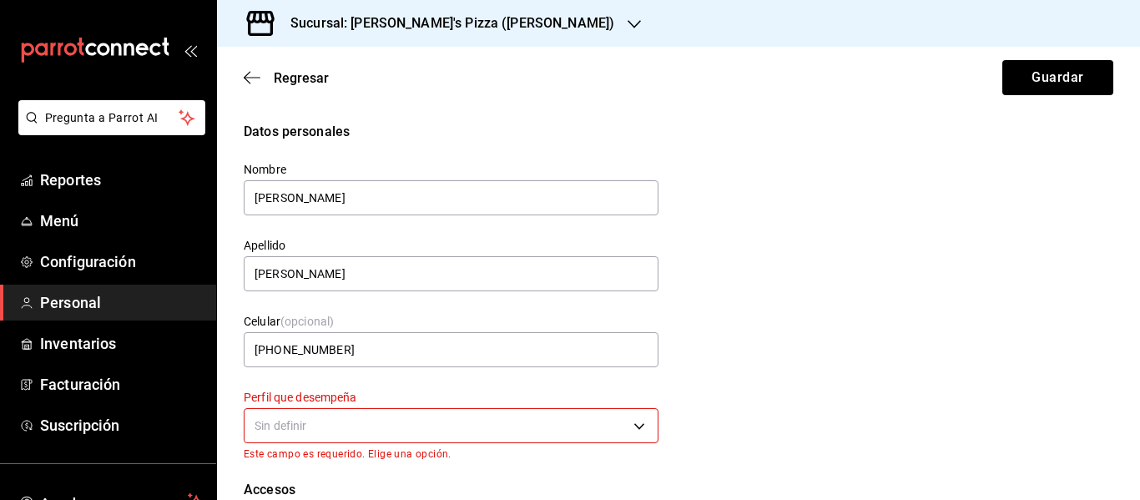
click at [380, 445] on div "Sin definir" at bounding box center [451, 423] width 415 height 44
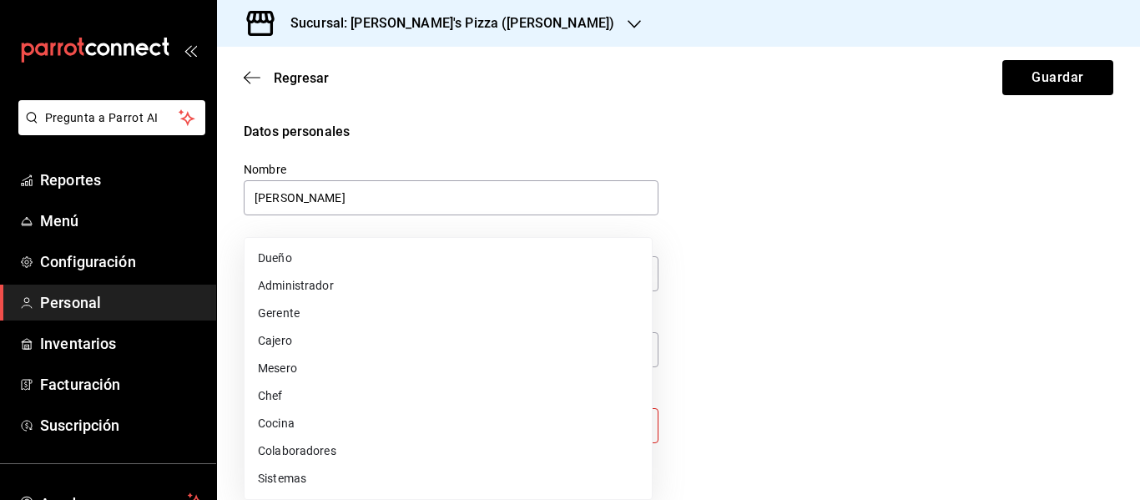
click at [380, 430] on body "Pregunta a Parrot AI Reportes Menú Configuración Personal Inventarios Facturaci…" at bounding box center [570, 250] width 1140 height 500
click at [370, 421] on li "Cocina" at bounding box center [447, 424] width 407 height 28
type input "KITCHEN"
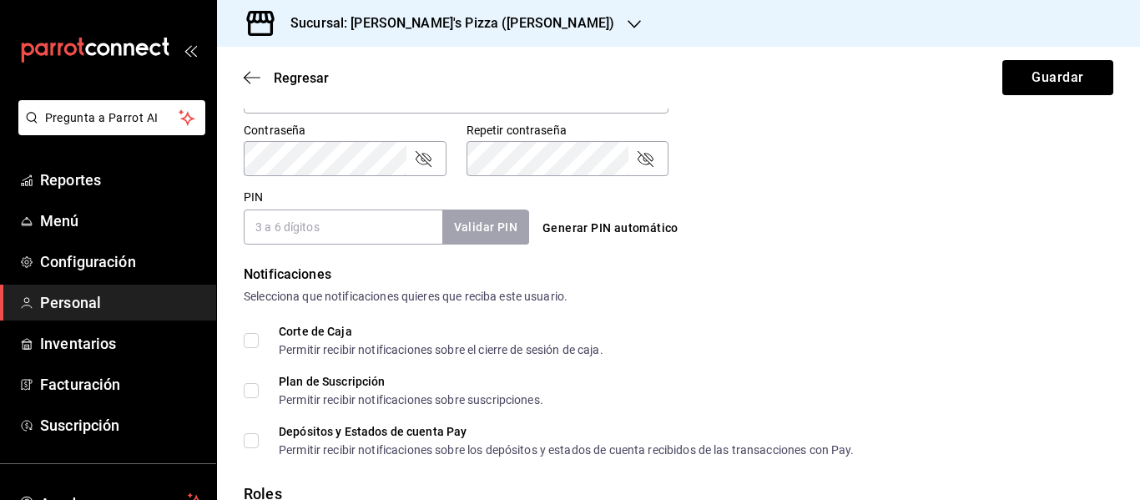
scroll to position [673, 0]
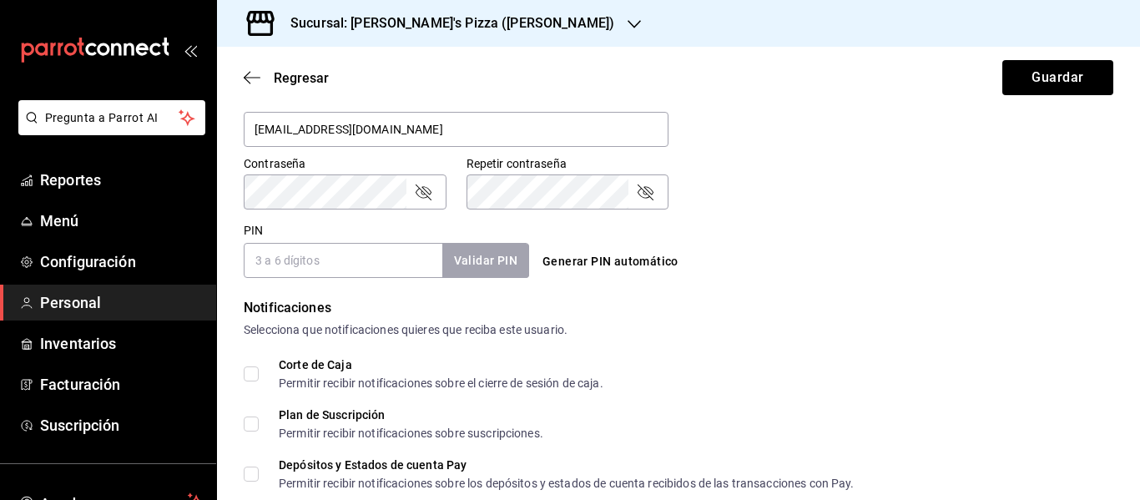
click at [605, 257] on button "Generar PIN automático" at bounding box center [610, 261] width 149 height 31
type input "7975"
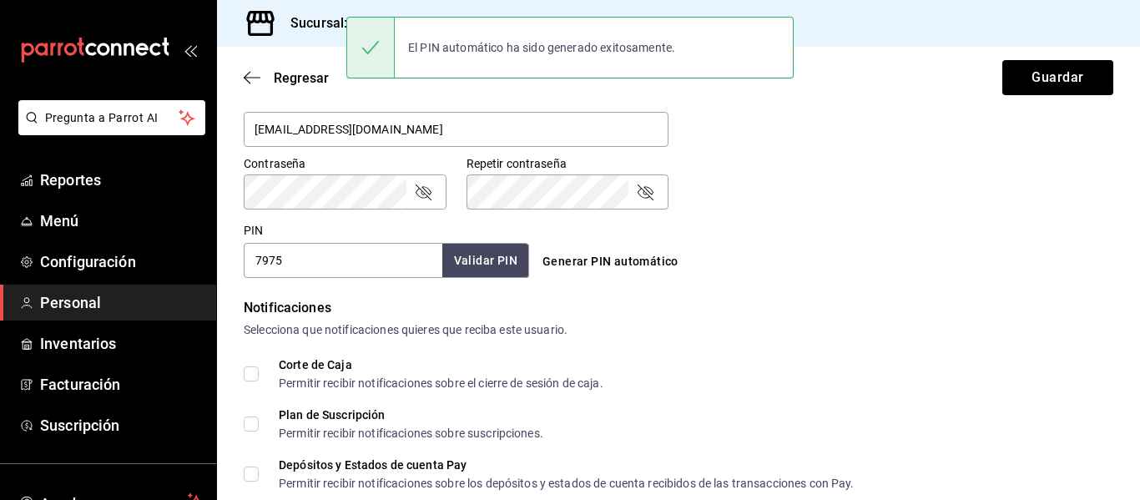
scroll to position [834, 0]
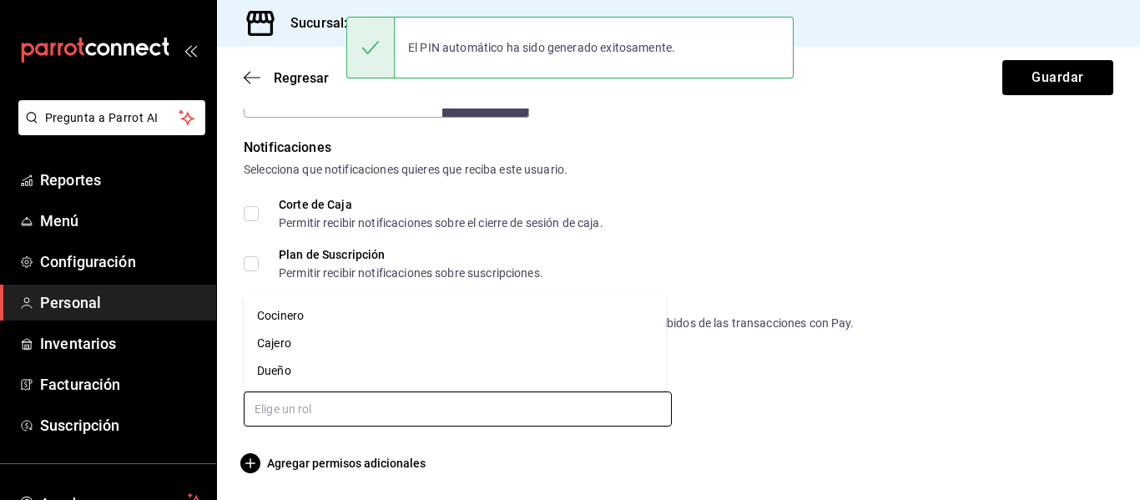
click at [563, 412] on input "text" at bounding box center [458, 408] width 428 height 35
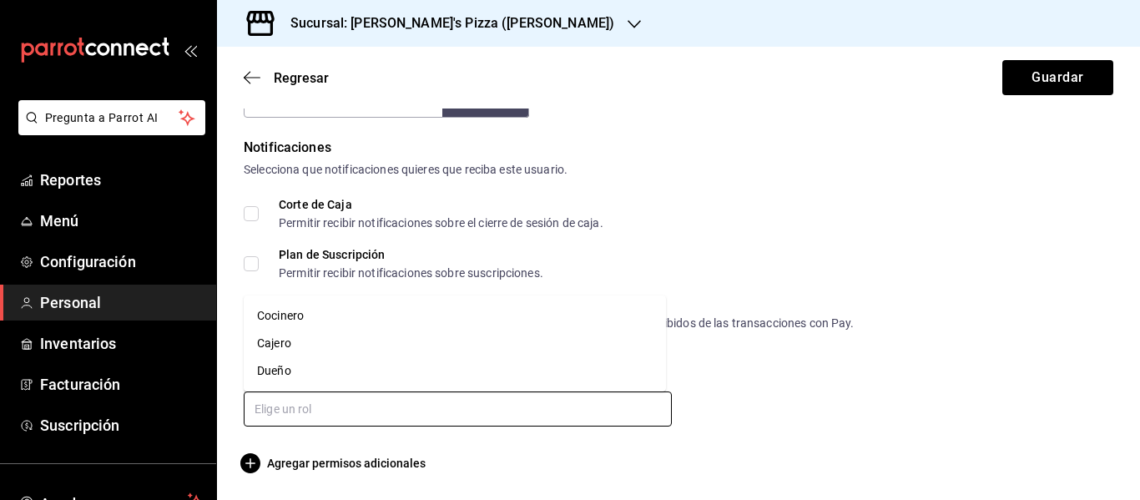
click at [415, 319] on li "Cocinero" at bounding box center [455, 316] width 422 height 28
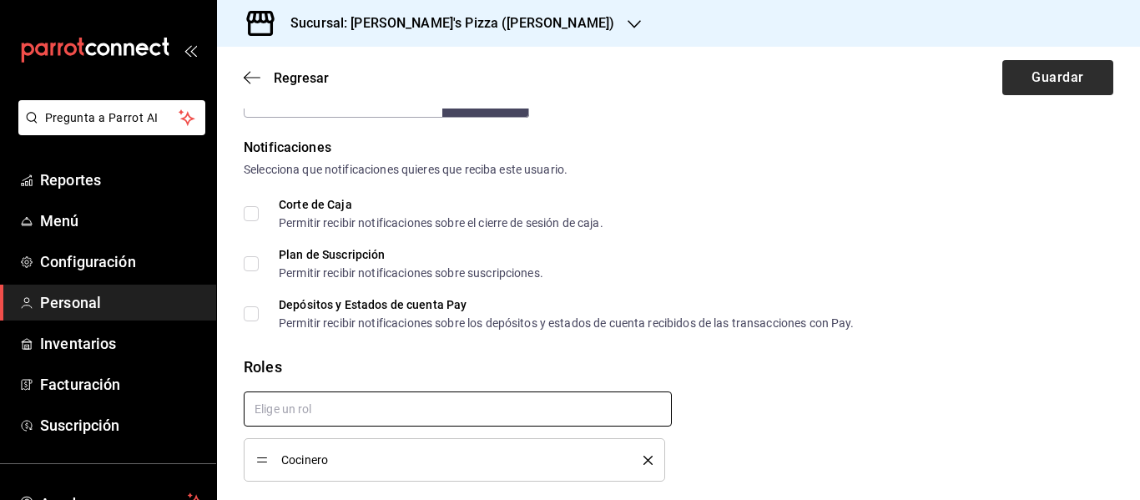
checkbox input "true"
click at [1047, 72] on button "Guardar" at bounding box center [1057, 77] width 111 height 35
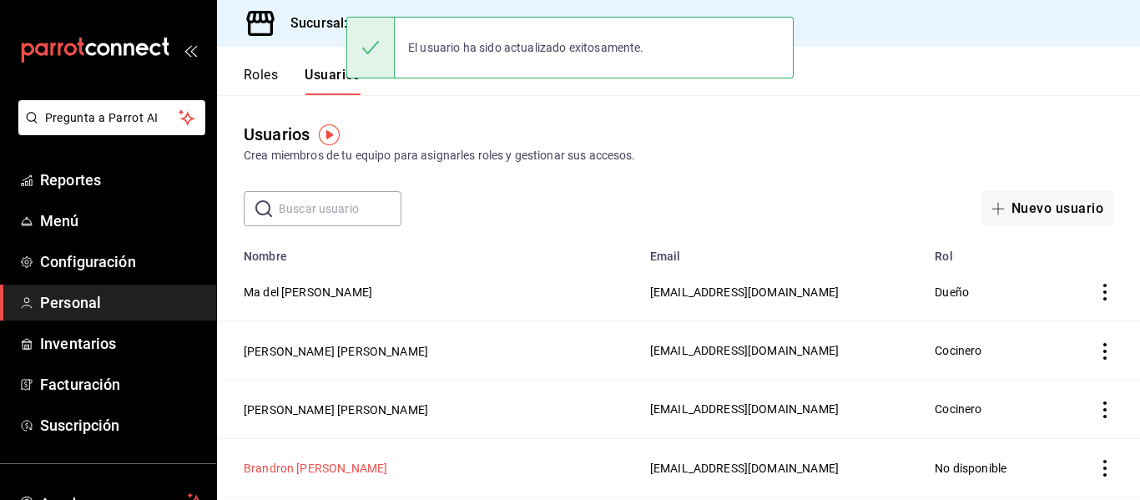
click at [387, 466] on button "Brandron [PERSON_NAME]" at bounding box center [316, 468] width 144 height 17
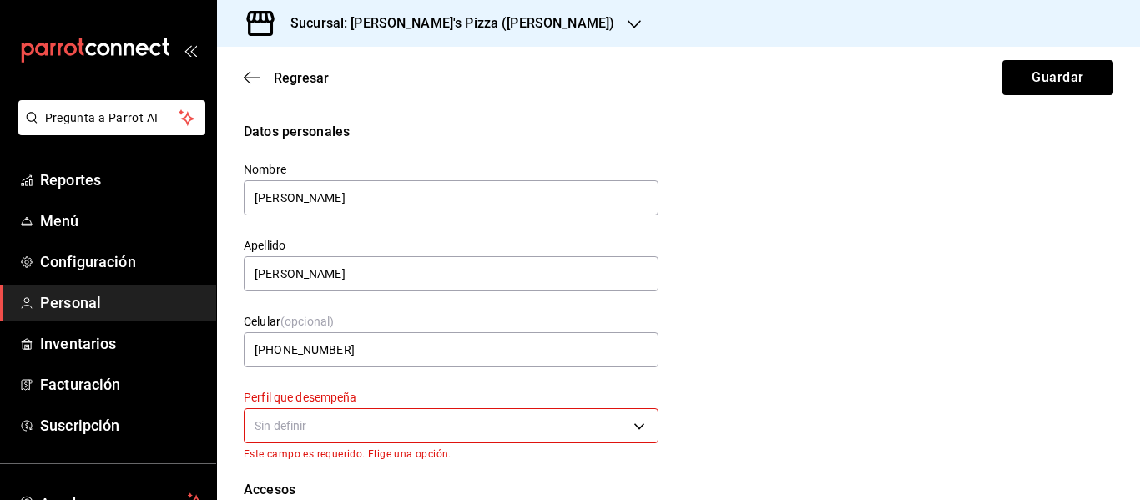
click at [476, 429] on body "Pregunta a Parrot AI Reportes Menú Configuración Personal Inventarios Facturaci…" at bounding box center [570, 250] width 1140 height 500
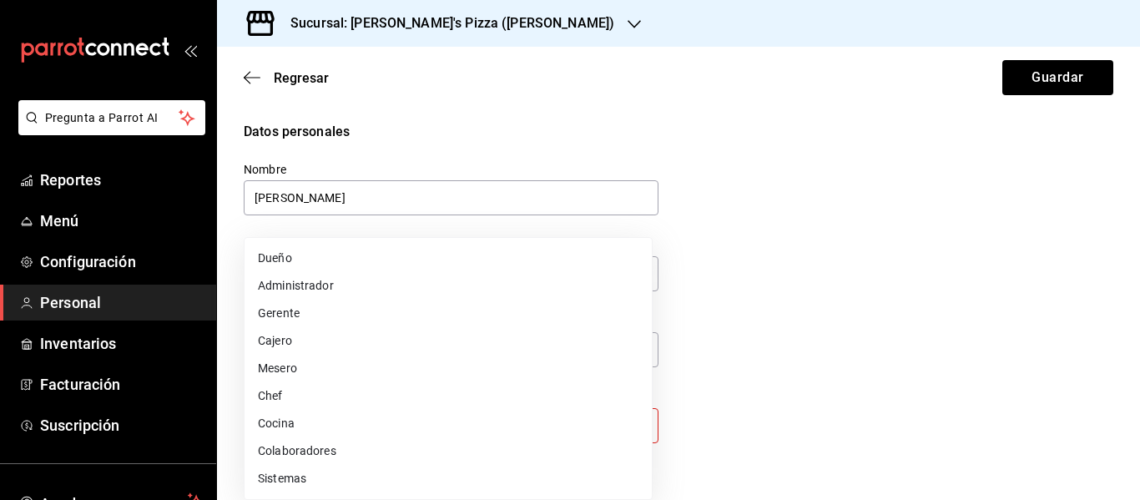
click at [426, 426] on li "Cocina" at bounding box center [447, 424] width 407 height 28
type input "KITCHEN"
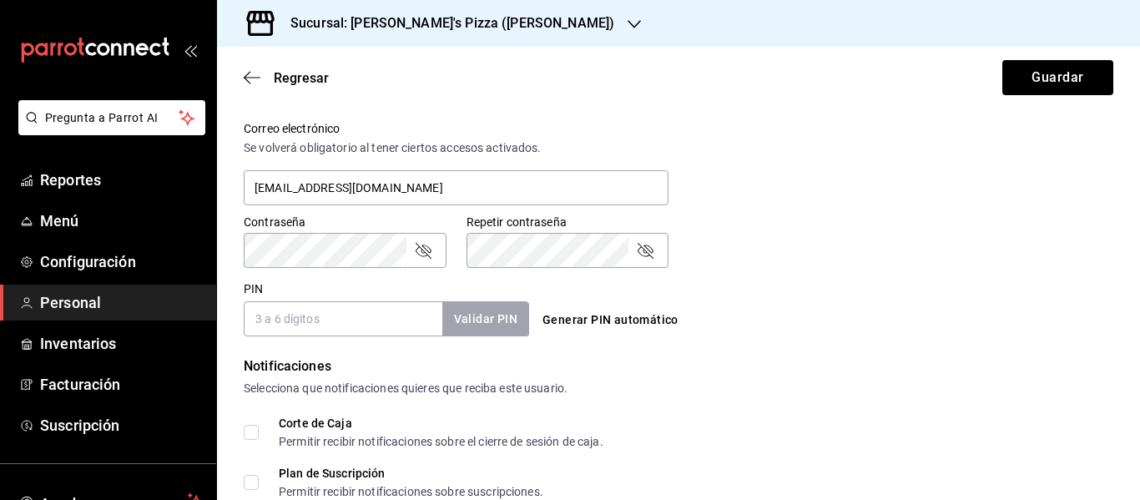
scroll to position [651, 0]
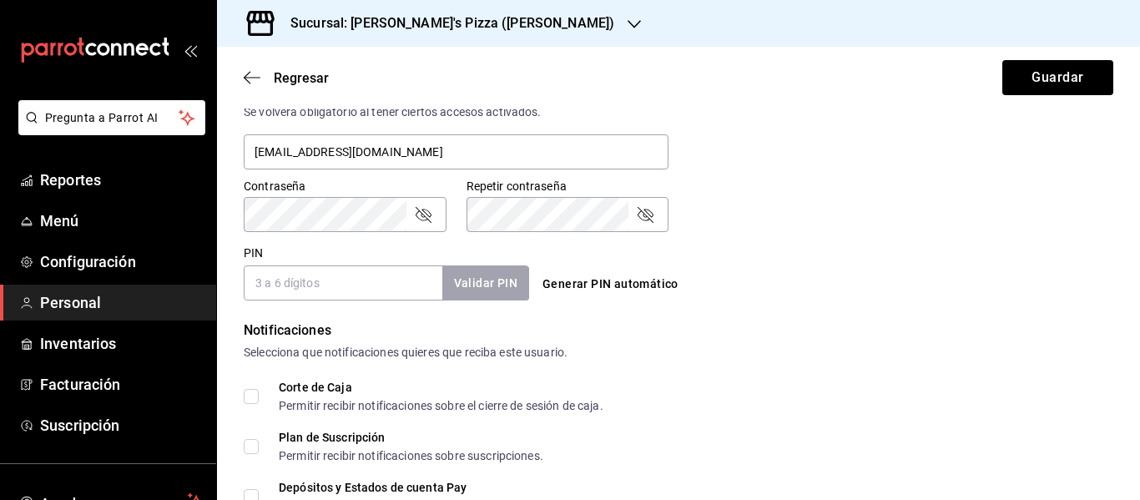
click at [592, 288] on button "Generar PIN automático" at bounding box center [610, 284] width 149 height 31
type input "8391"
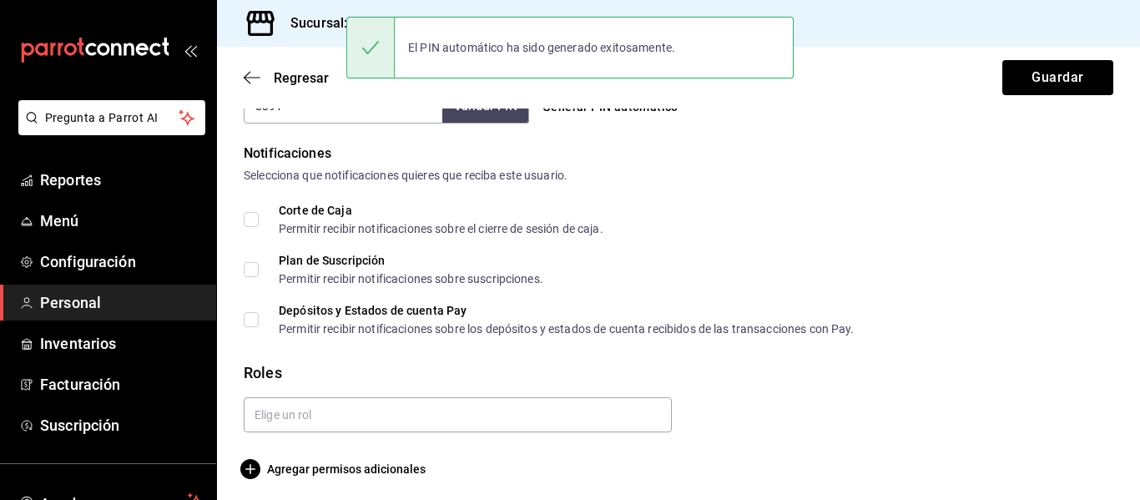
scroll to position [834, 0]
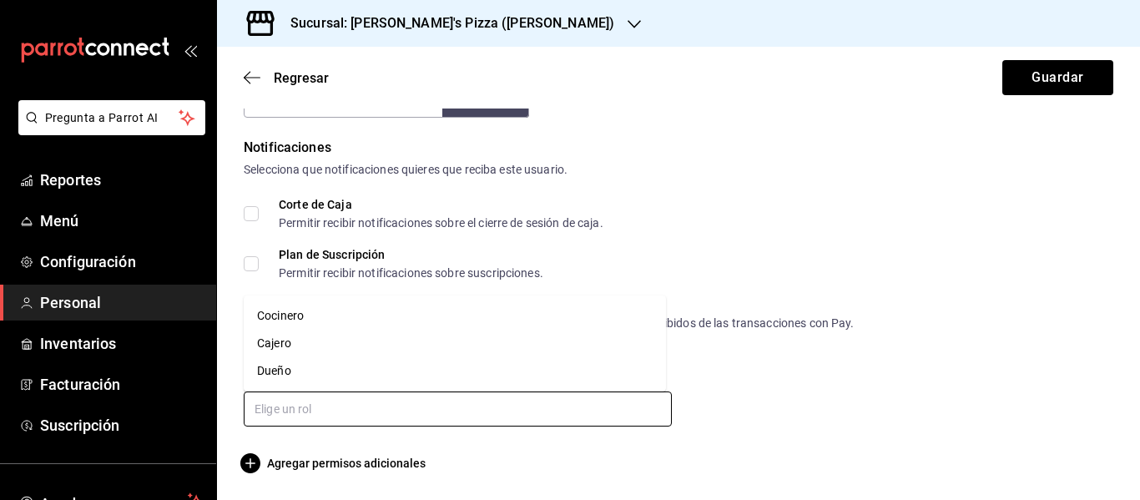
click at [487, 402] on input "text" at bounding box center [458, 408] width 428 height 35
click at [388, 308] on li "Cocinero" at bounding box center [455, 316] width 422 height 28
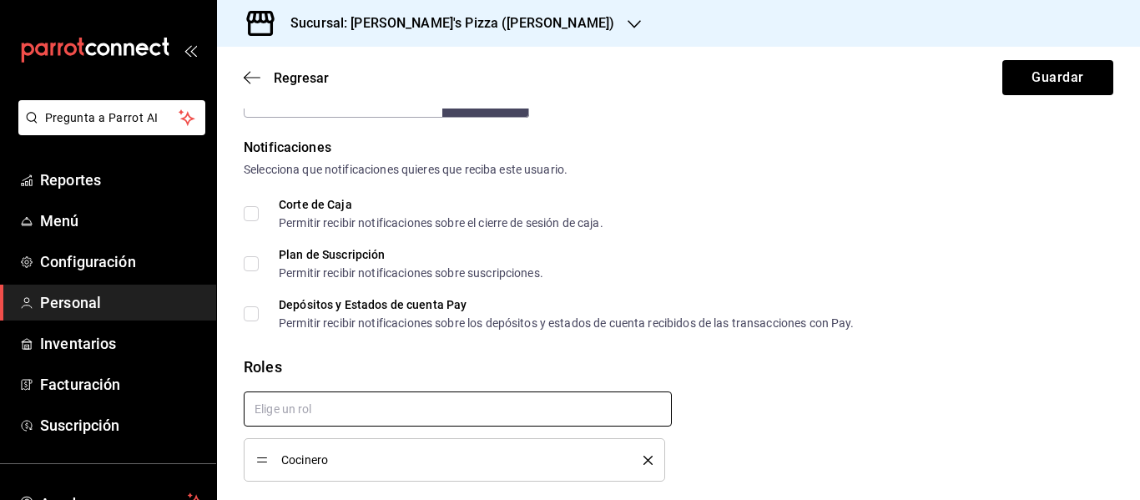
checkbox input "true"
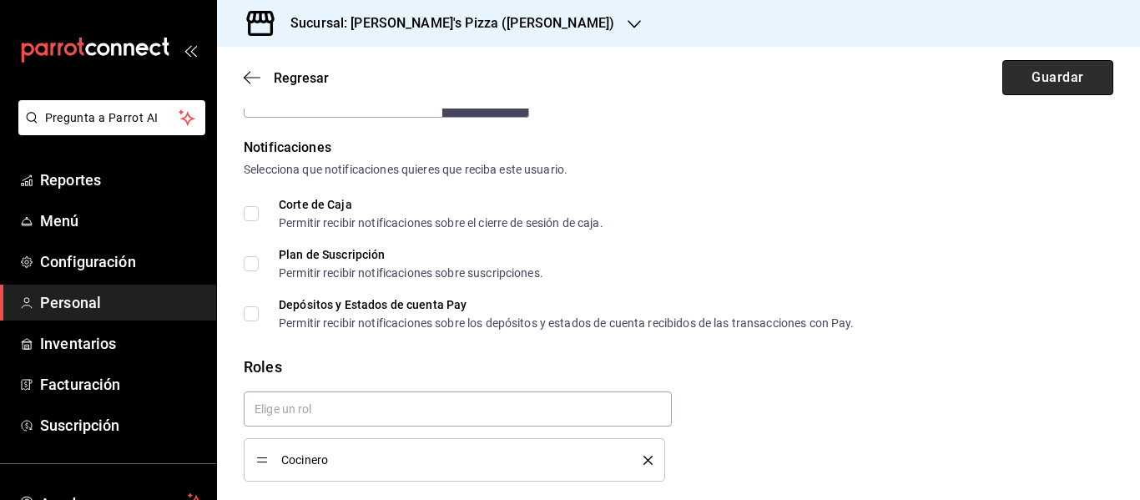
click at [1044, 76] on button "Guardar" at bounding box center [1057, 77] width 111 height 35
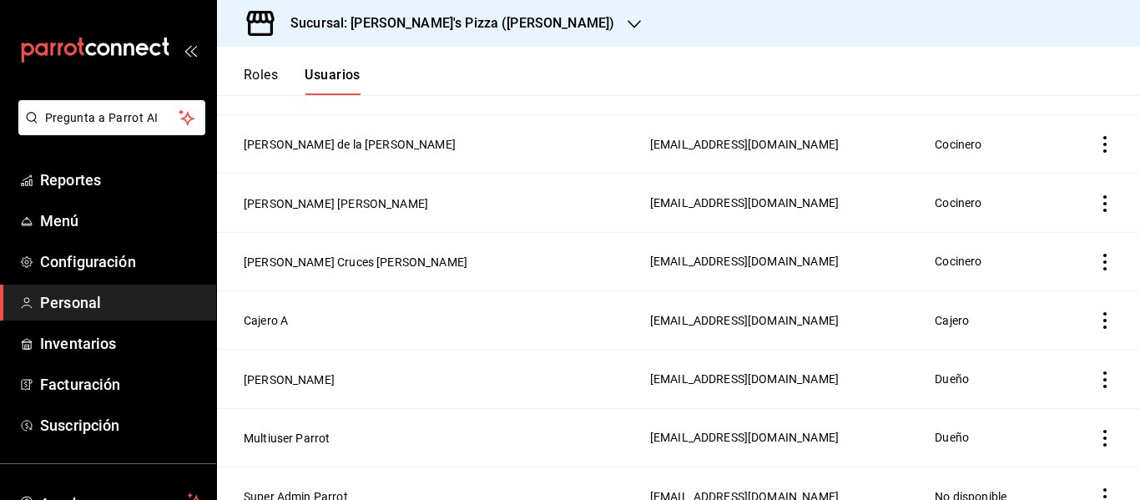
scroll to position [977, 0]
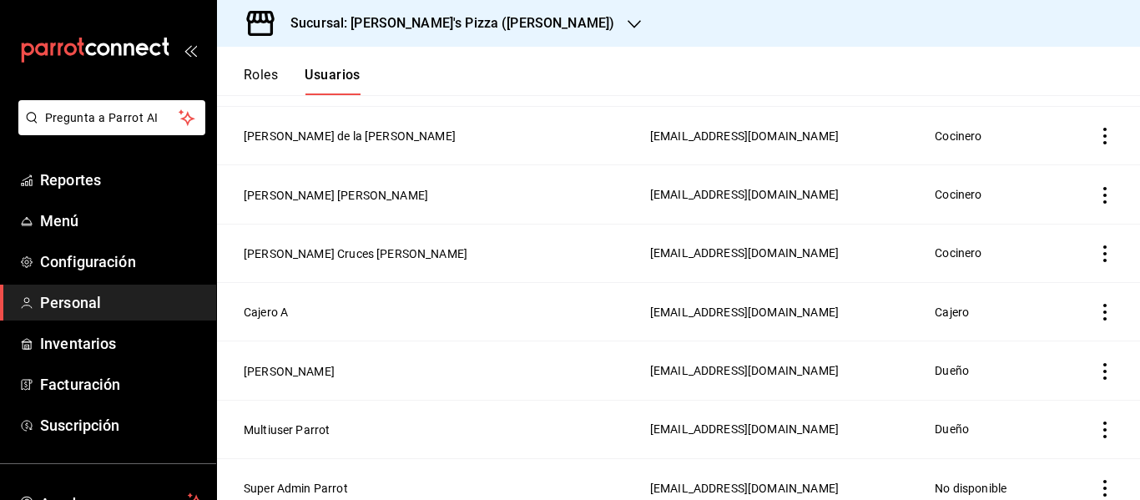
click at [505, 18] on h3 "Sucursal: [PERSON_NAME]'s Pizza ([PERSON_NAME])" at bounding box center [445, 23] width 337 height 20
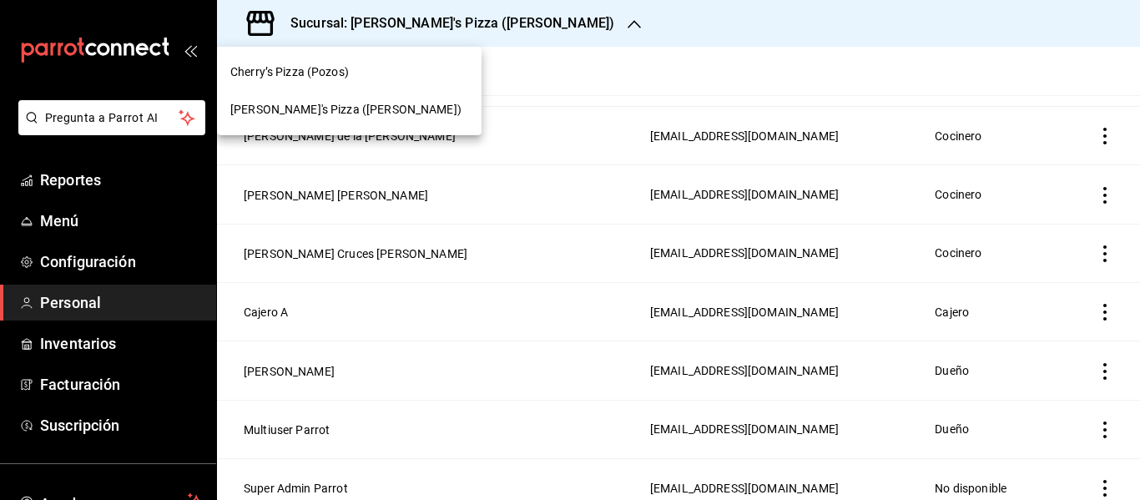
click at [390, 74] on div "Cherry’s Pizza (Pozos)" at bounding box center [349, 72] width 238 height 18
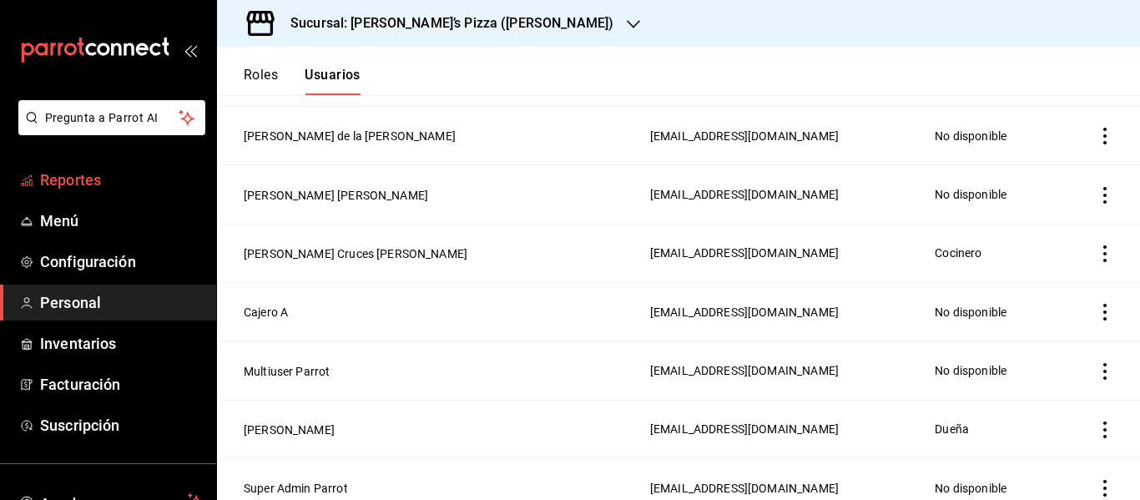
click at [64, 174] on span "Reportes" at bounding box center [121, 180] width 163 height 23
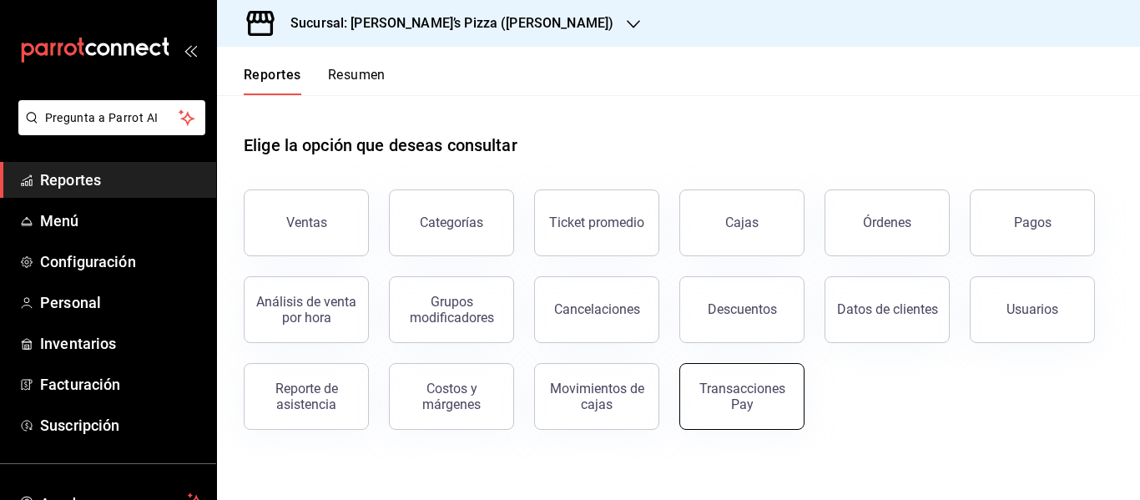
click at [706, 402] on div "Transacciones Pay" at bounding box center [741, 396] width 103 height 32
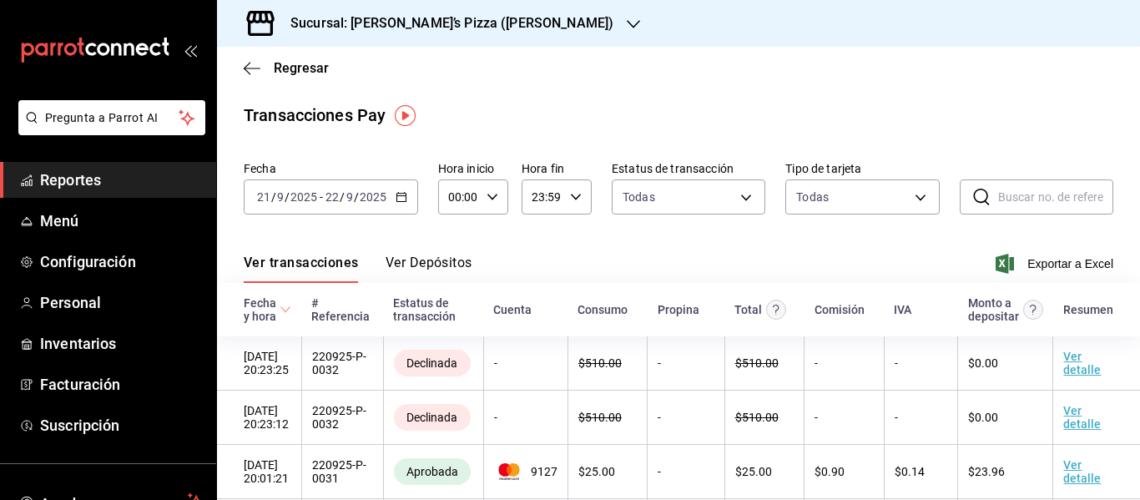
click at [430, 258] on button "Ver Depósitos" at bounding box center [428, 268] width 87 height 28
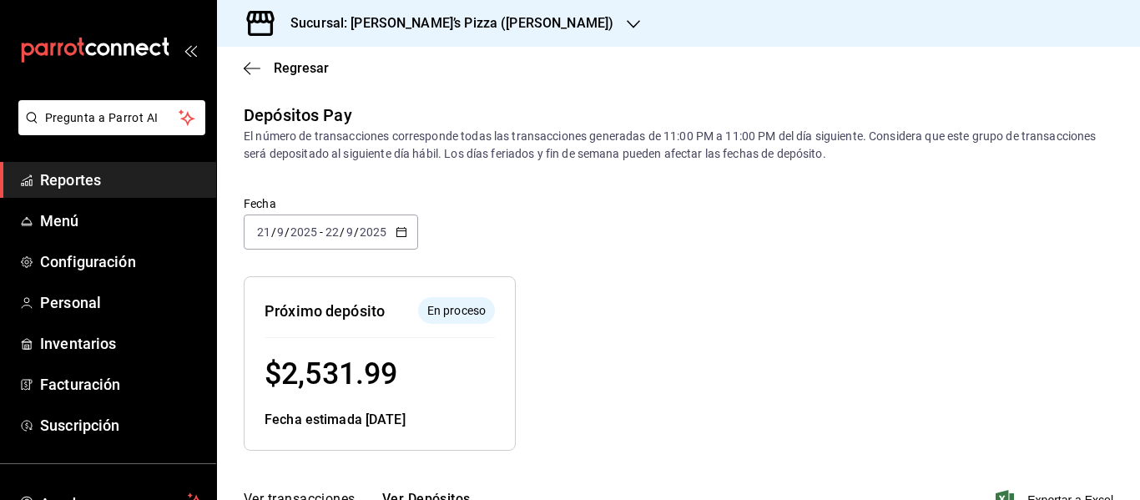
click at [432, 21] on h3 "Sucursal: [PERSON_NAME]’s Pizza ([PERSON_NAME])" at bounding box center [445, 23] width 336 height 20
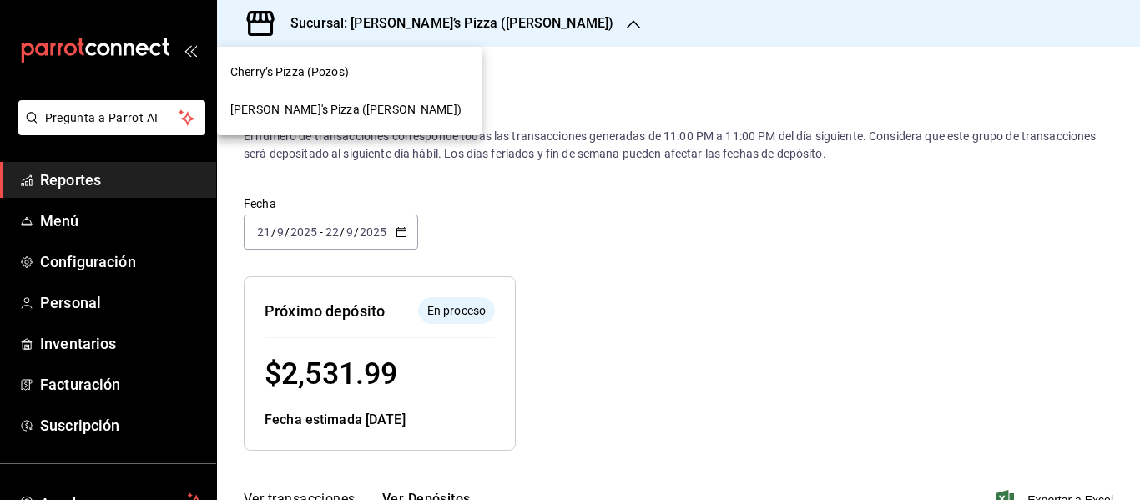
click at [358, 107] on span "[PERSON_NAME]'s Pizza ([PERSON_NAME])" at bounding box center [345, 110] width 231 height 18
